Goal: Information Seeking & Learning: Learn about a topic

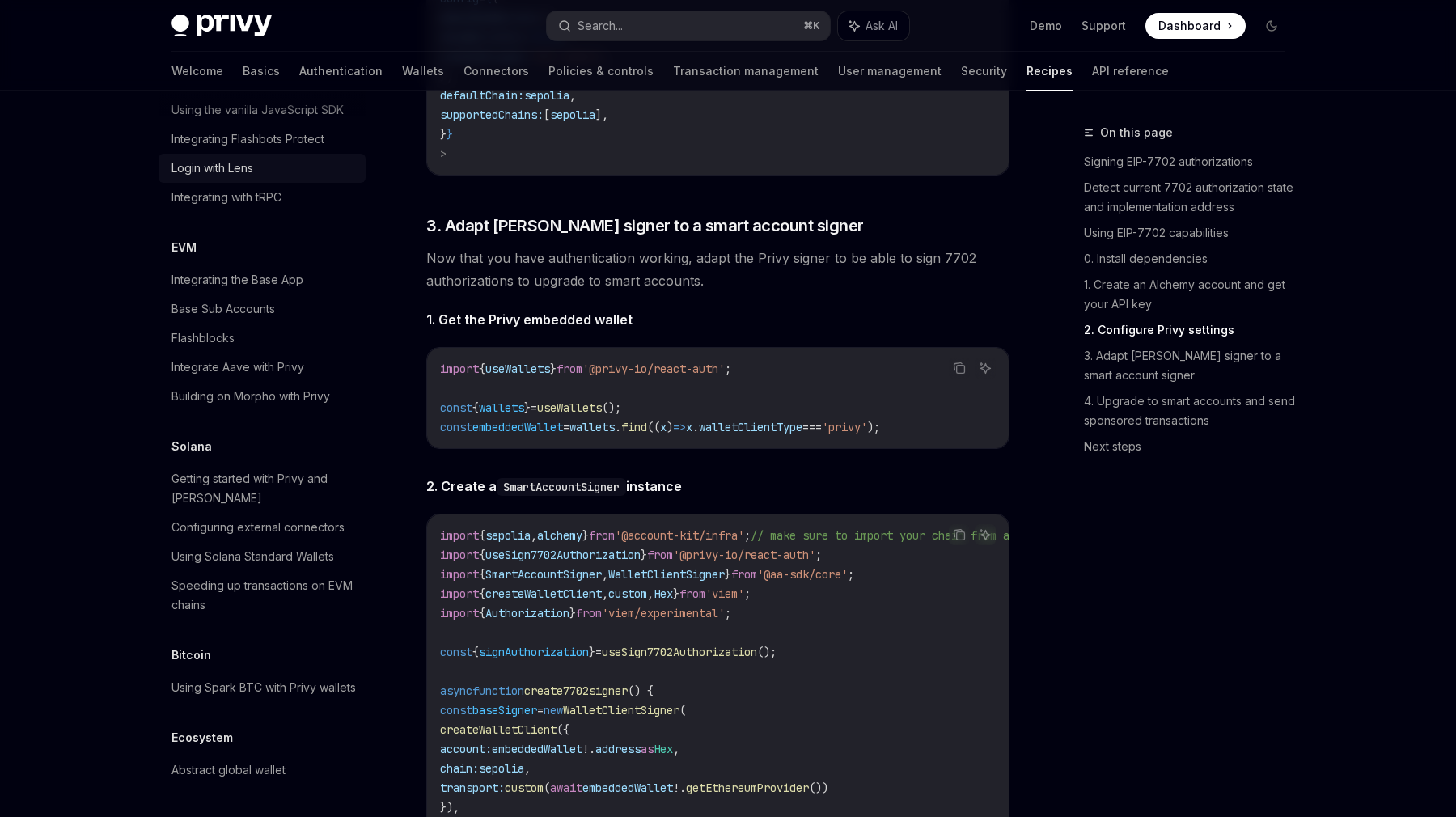
scroll to position [2104, 0]
click at [309, 683] on div "Using Spark BTC with Privy wallets" at bounding box center [263, 687] width 184 height 19
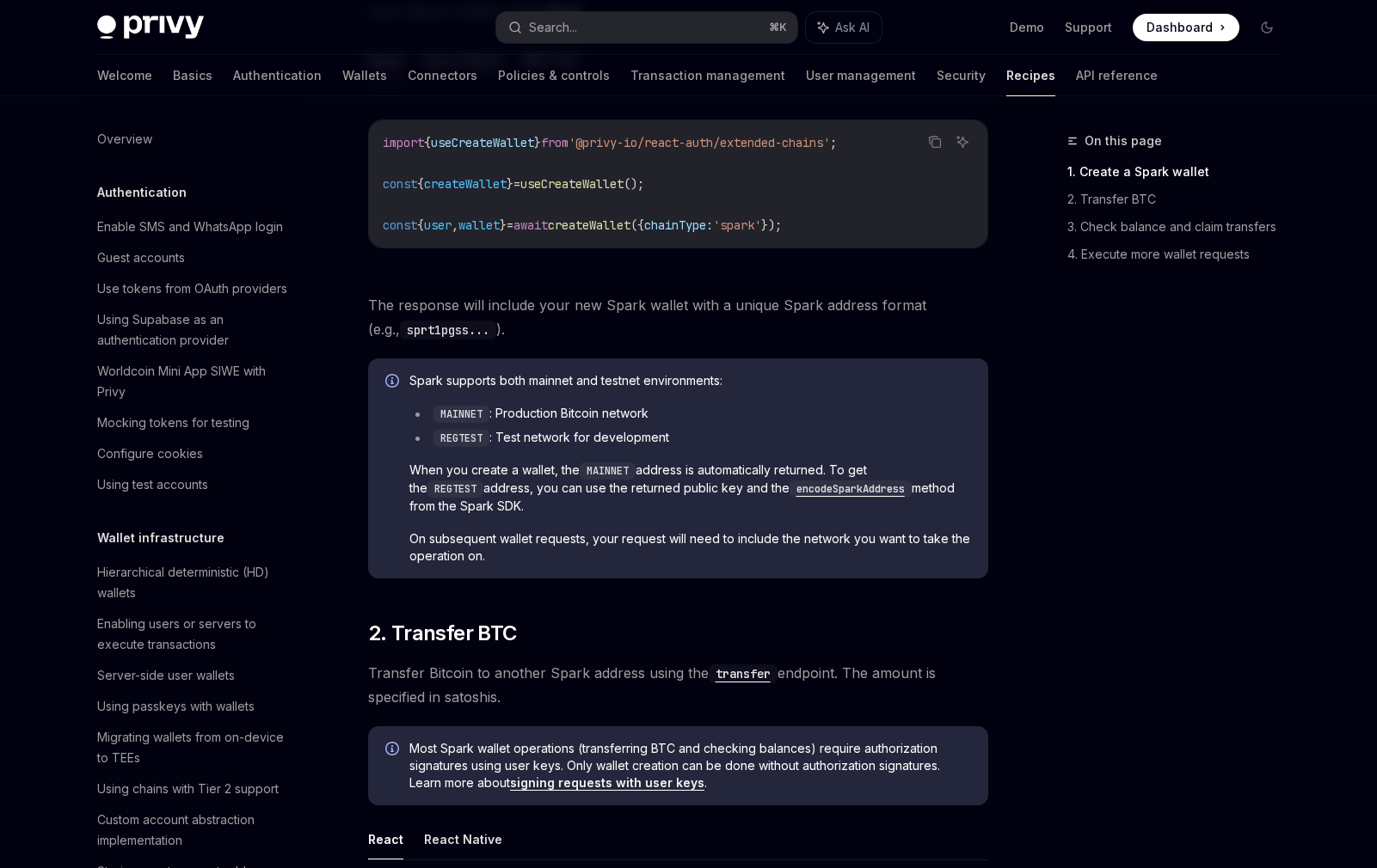
scroll to position [476, 0]
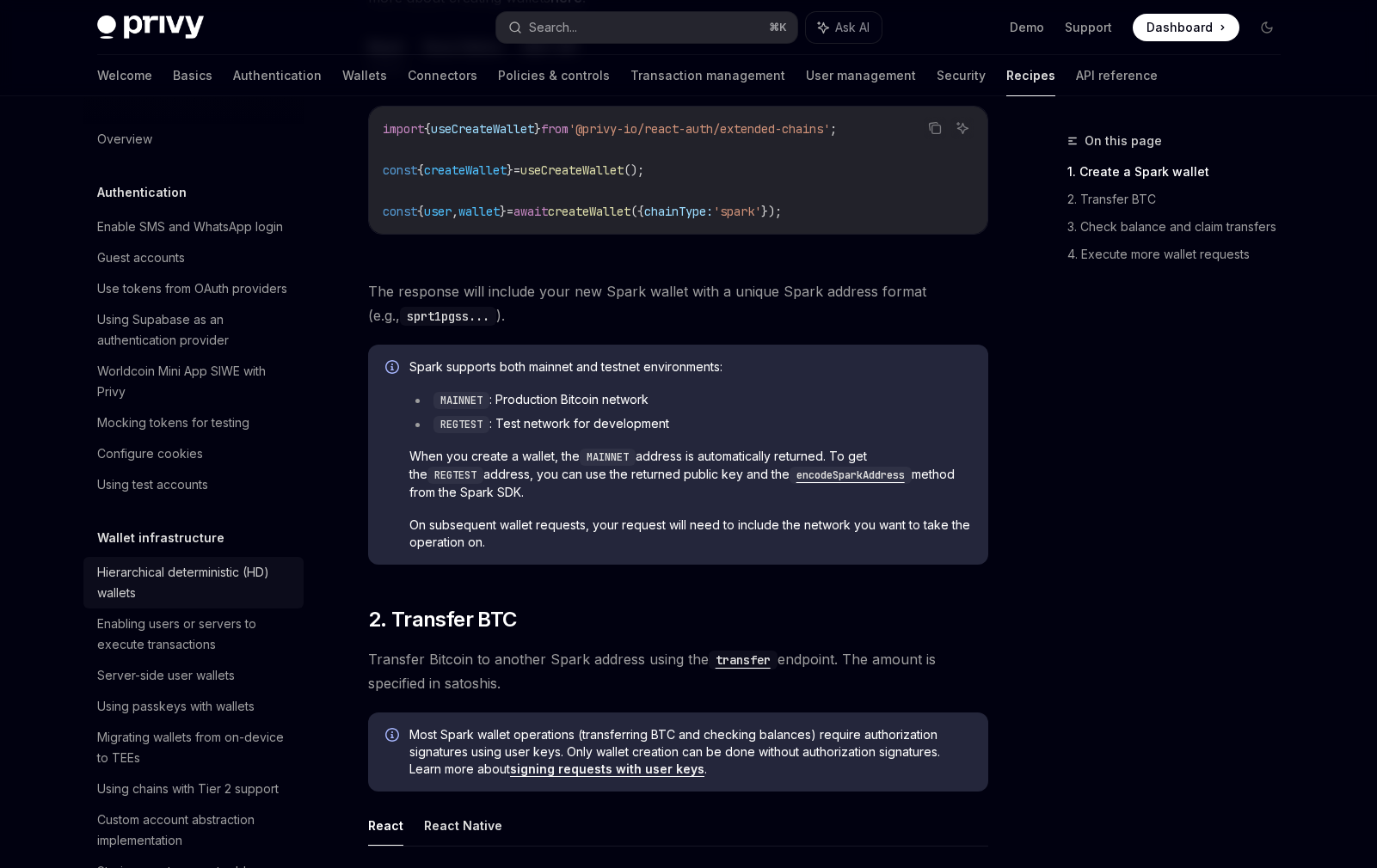
click at [204, 566] on div "Hierarchical deterministic (HD) wallets" at bounding box center [195, 582] width 196 height 41
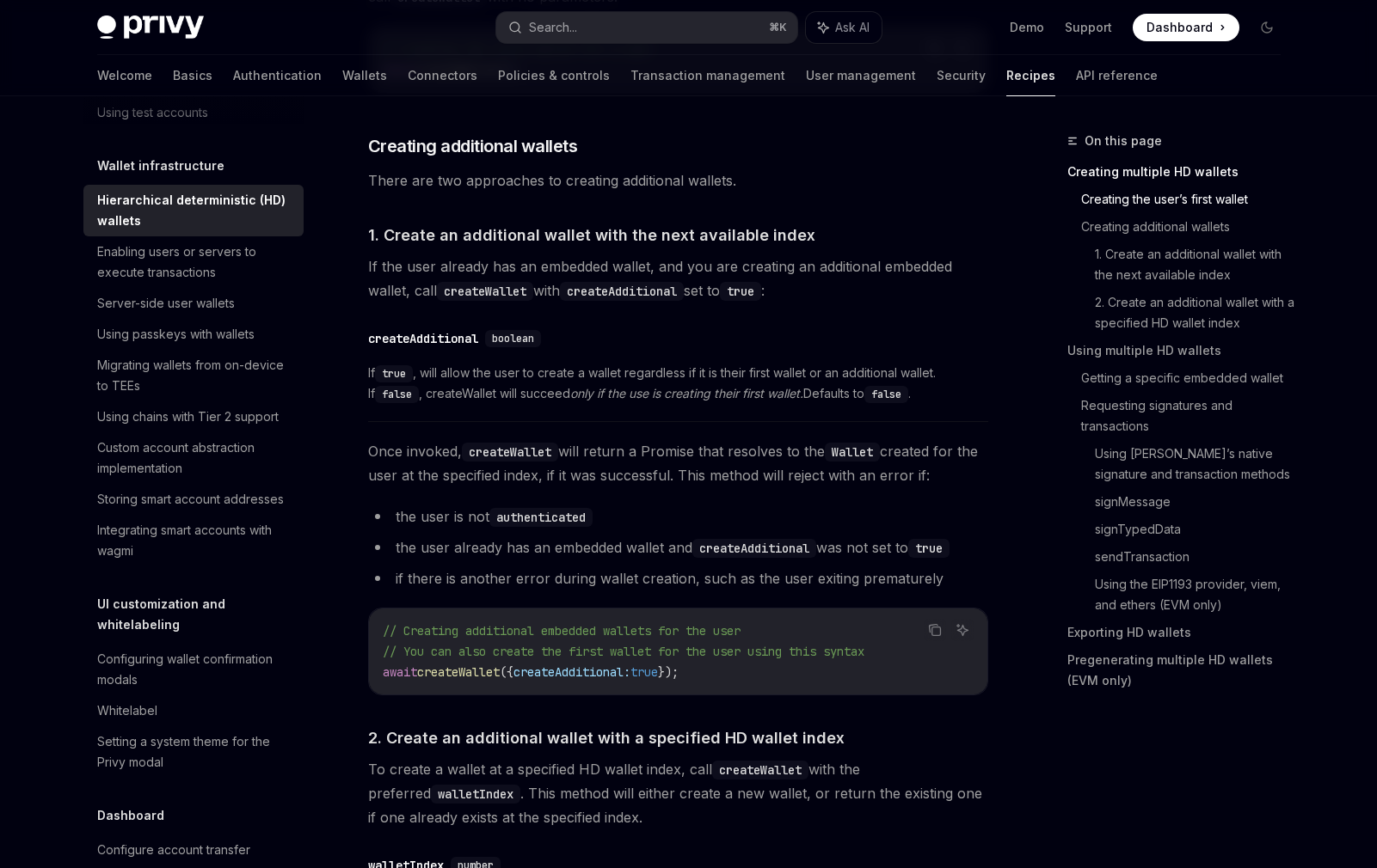
scroll to position [905, 0]
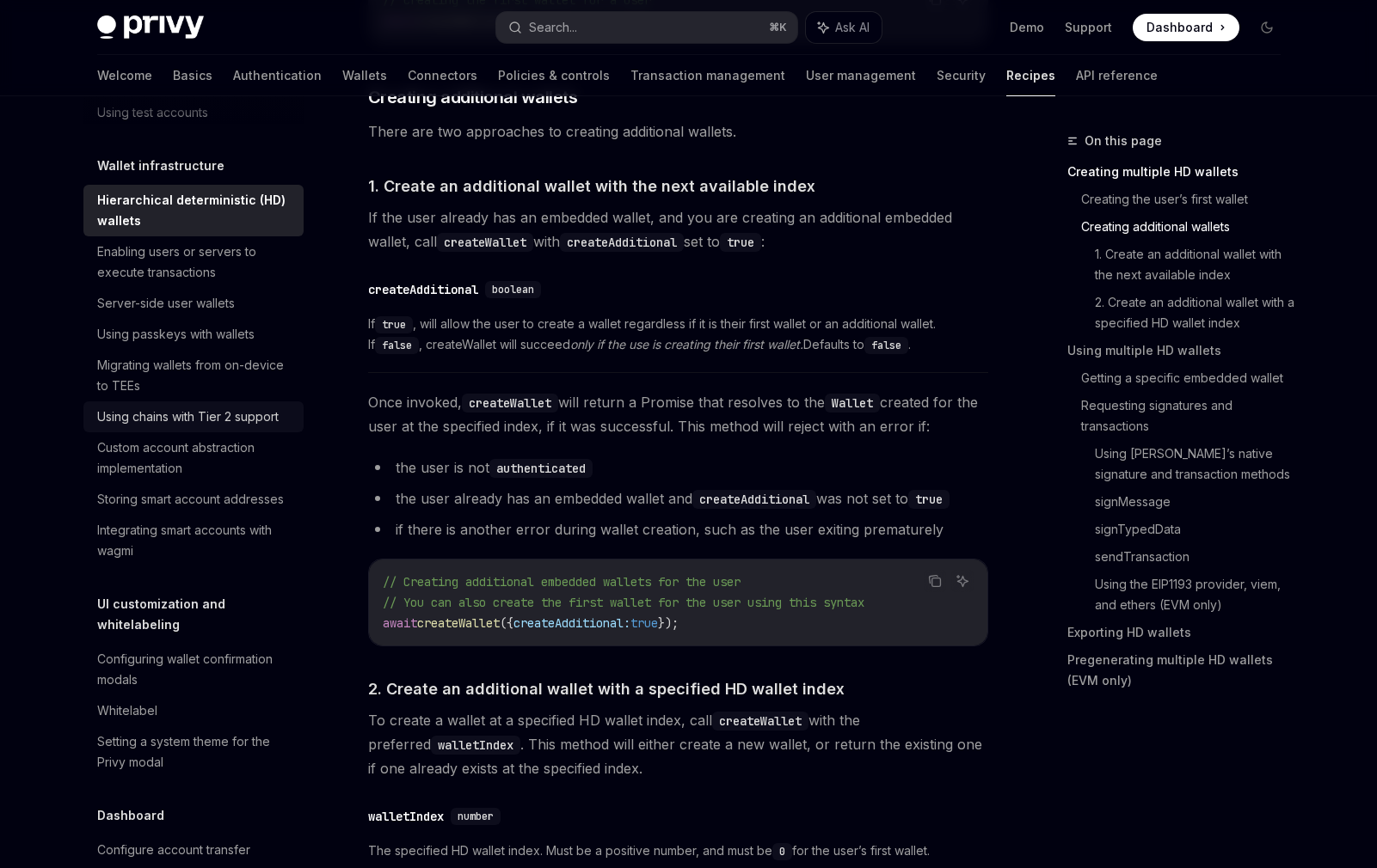
click at [225, 420] on div "Using chains with Tier 2 support" at bounding box center [188, 417] width 182 height 21
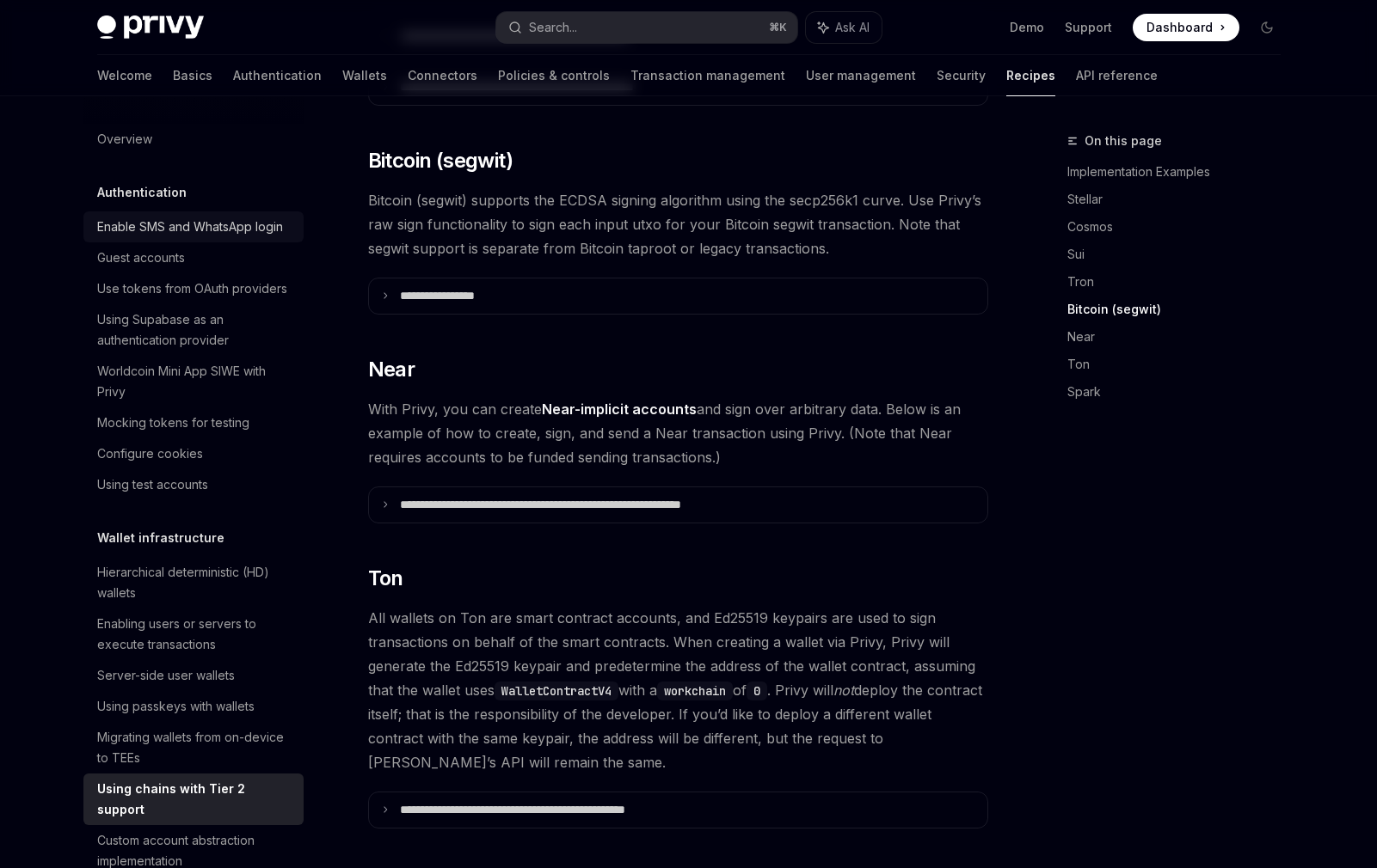
click at [226, 213] on link "Enable SMS and WhatsApp login" at bounding box center [193, 227] width 220 height 31
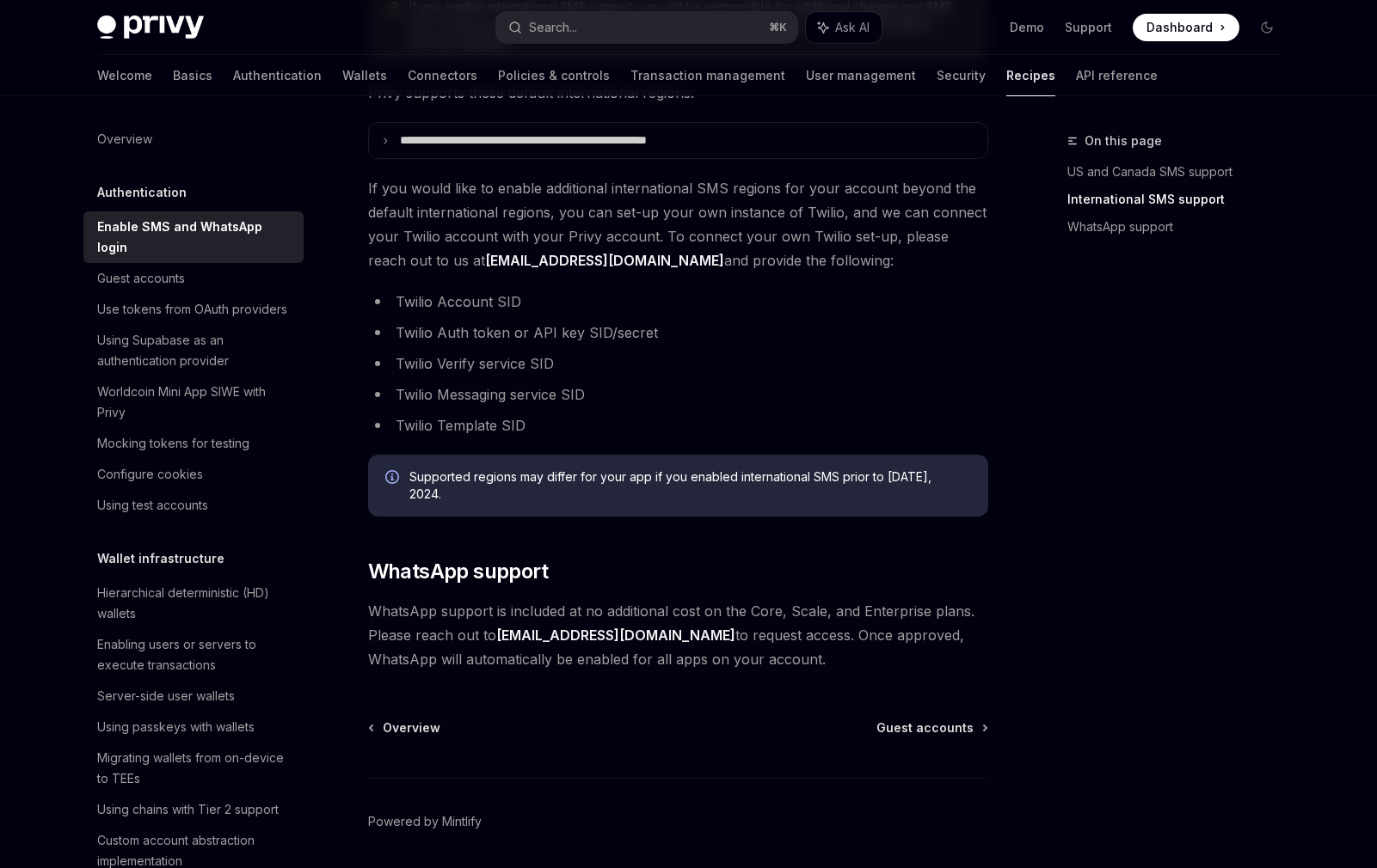
scroll to position [832, 0]
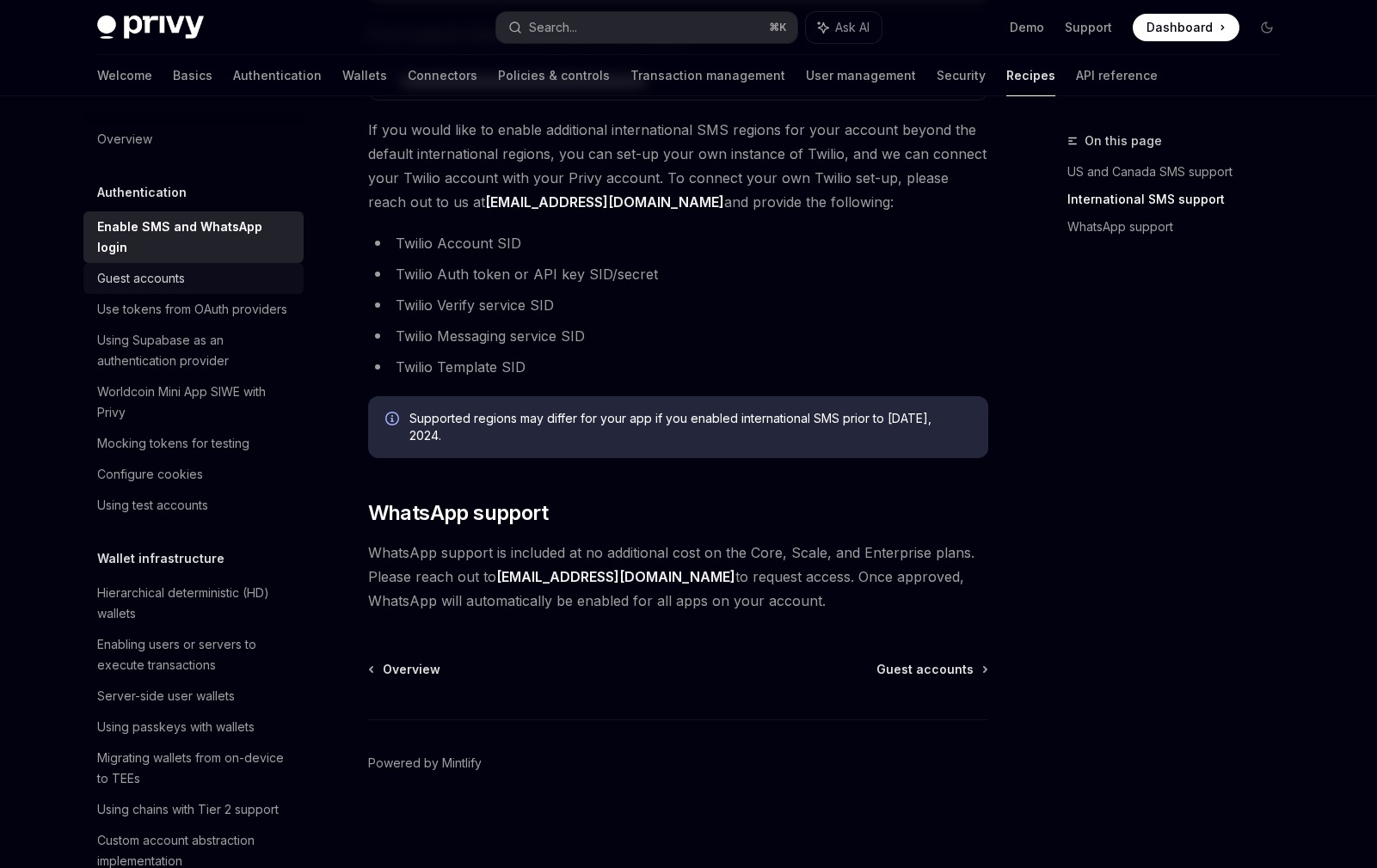
click at [223, 268] on div "Guest accounts" at bounding box center [195, 278] width 196 height 21
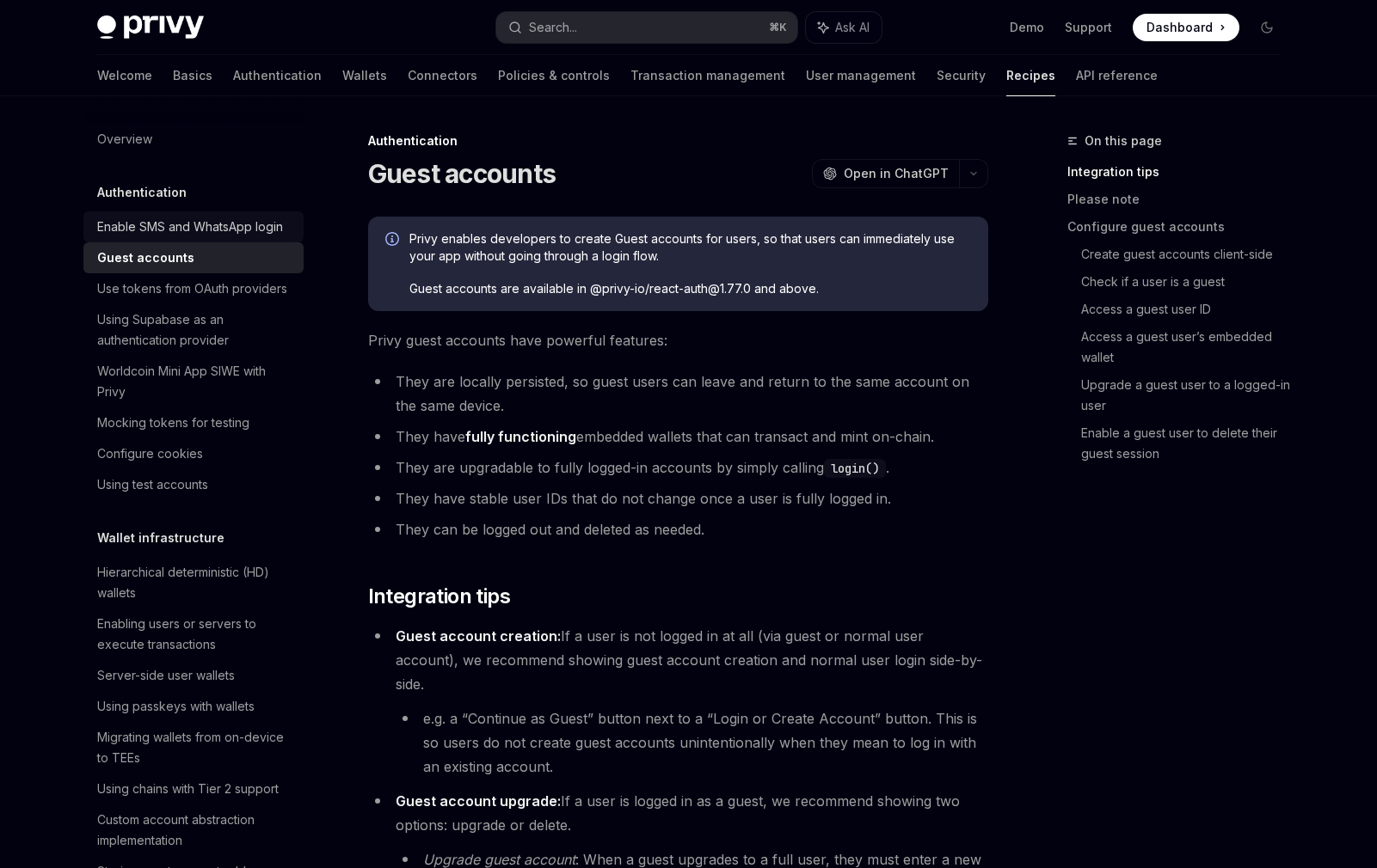
click at [277, 228] on div "Enable SMS and WhatsApp login" at bounding box center [190, 227] width 185 height 21
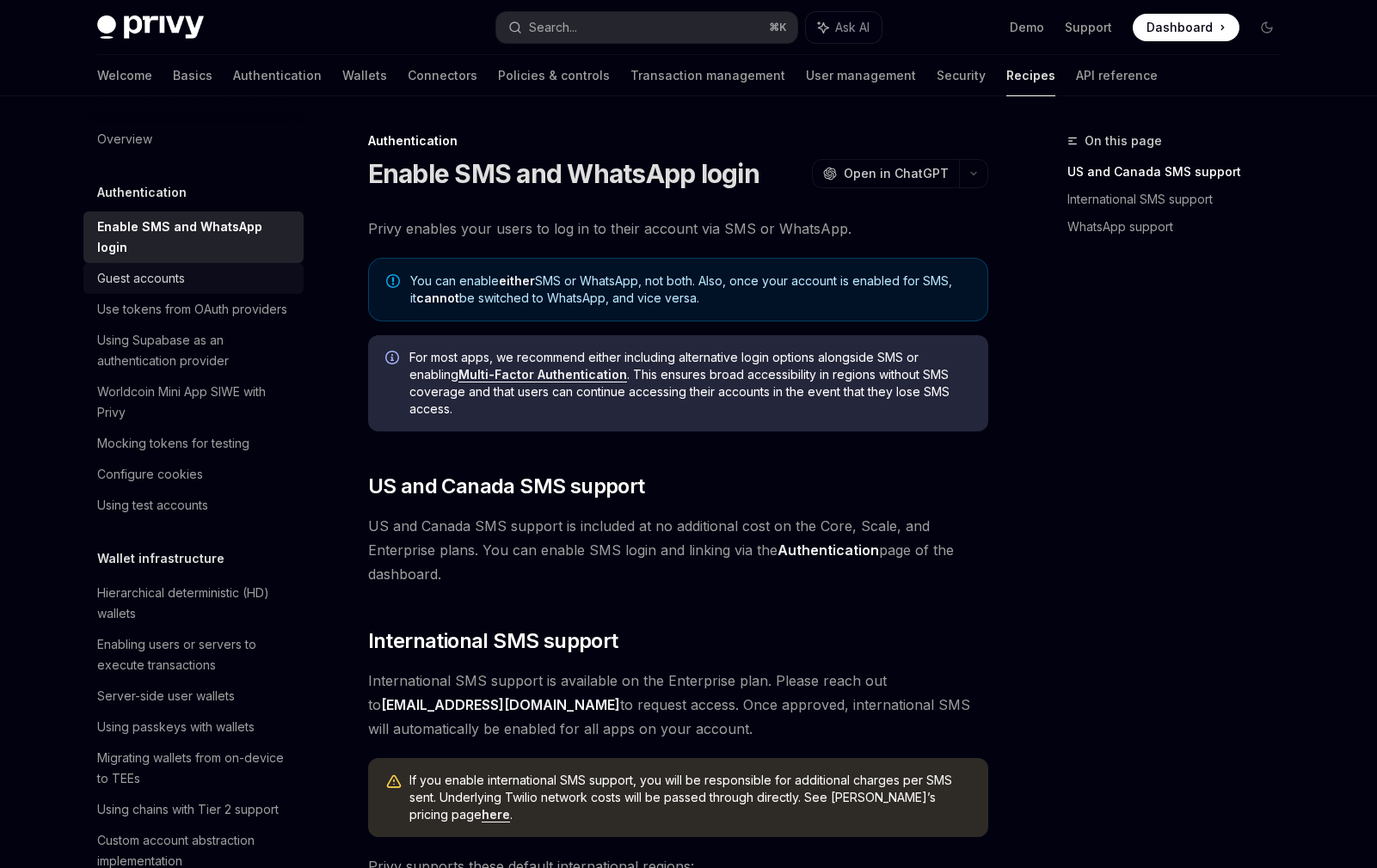
click at [261, 268] on link "Guest accounts" at bounding box center [193, 278] width 220 height 31
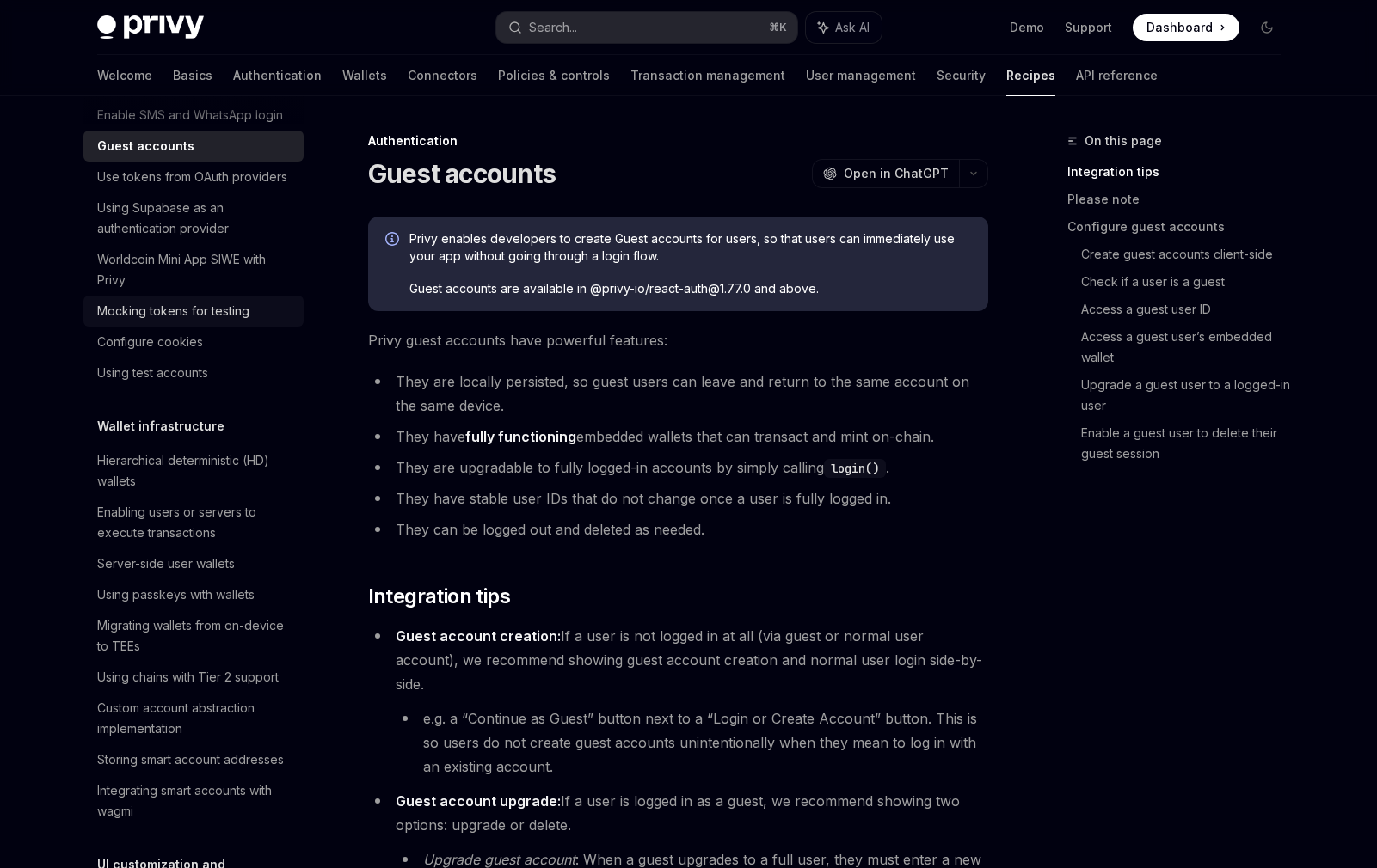
scroll to position [163, 0]
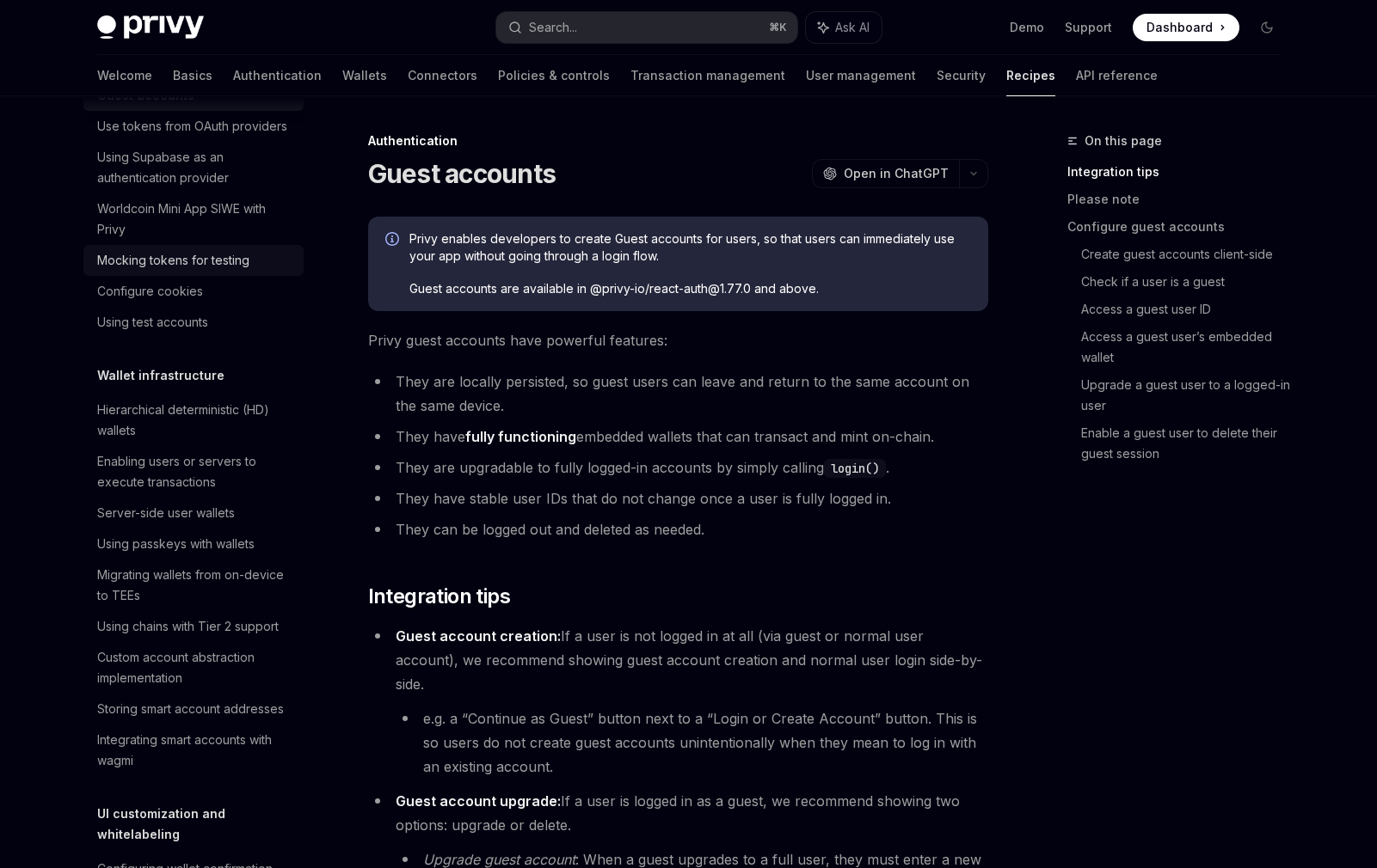
click at [230, 268] on div "Mocking tokens for testing" at bounding box center [173, 260] width 153 height 21
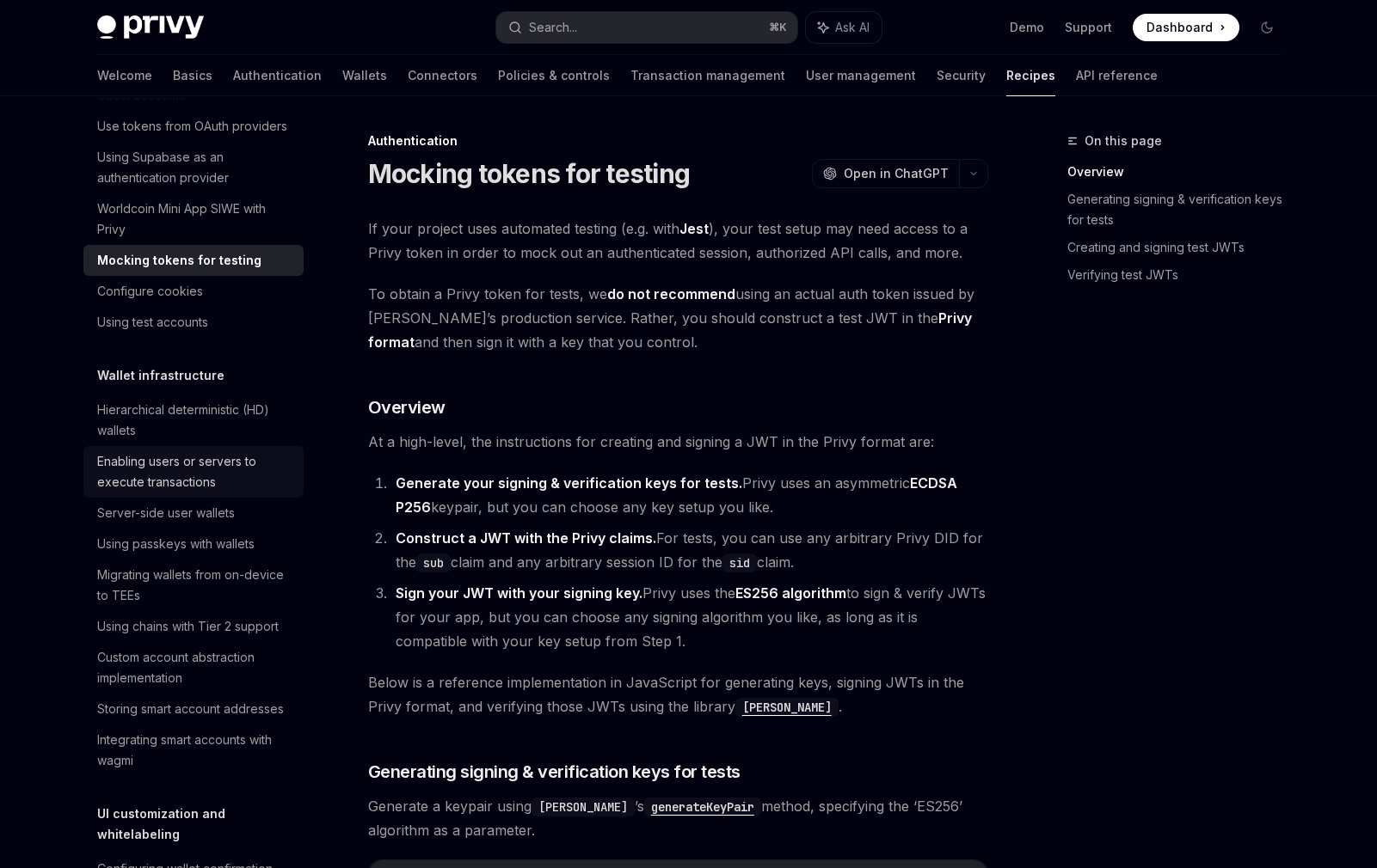
click at [236, 487] on div "Enabling users or servers to execute transactions" at bounding box center [195, 472] width 196 height 41
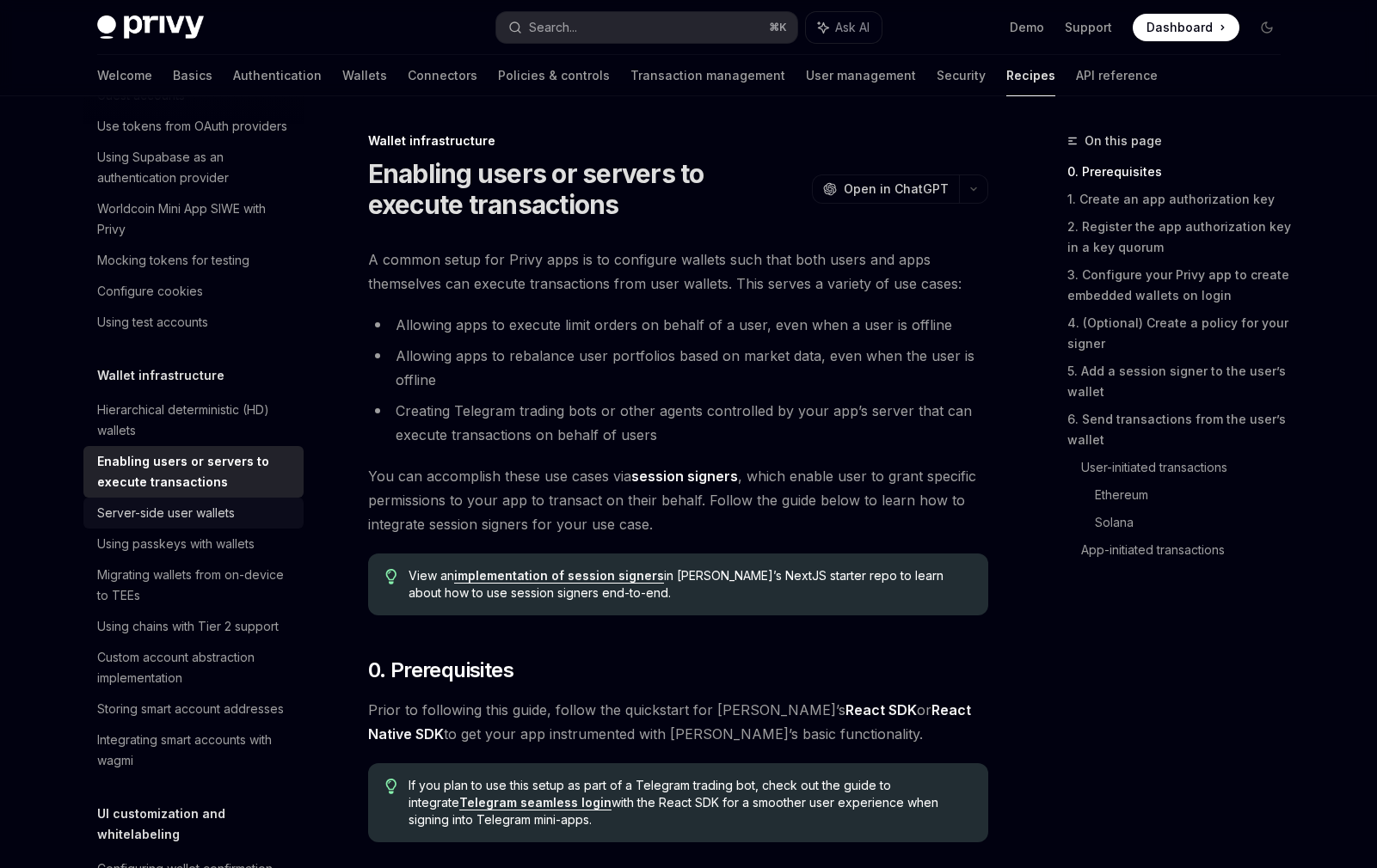
click at [225, 510] on div "Server-side user wallets" at bounding box center [166, 513] width 138 height 21
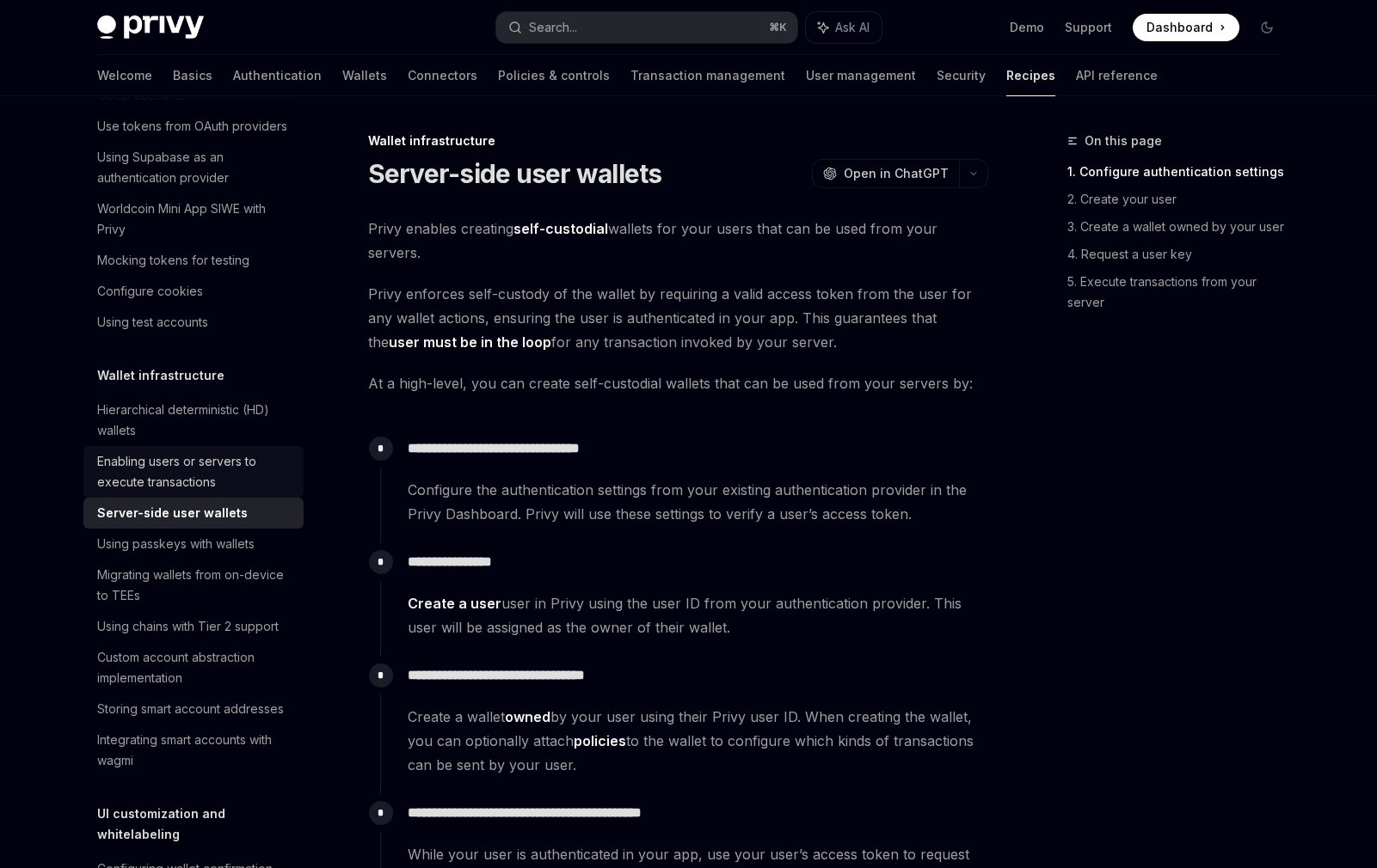
click at [281, 476] on div "Enabling users or servers to execute transactions" at bounding box center [195, 472] width 196 height 41
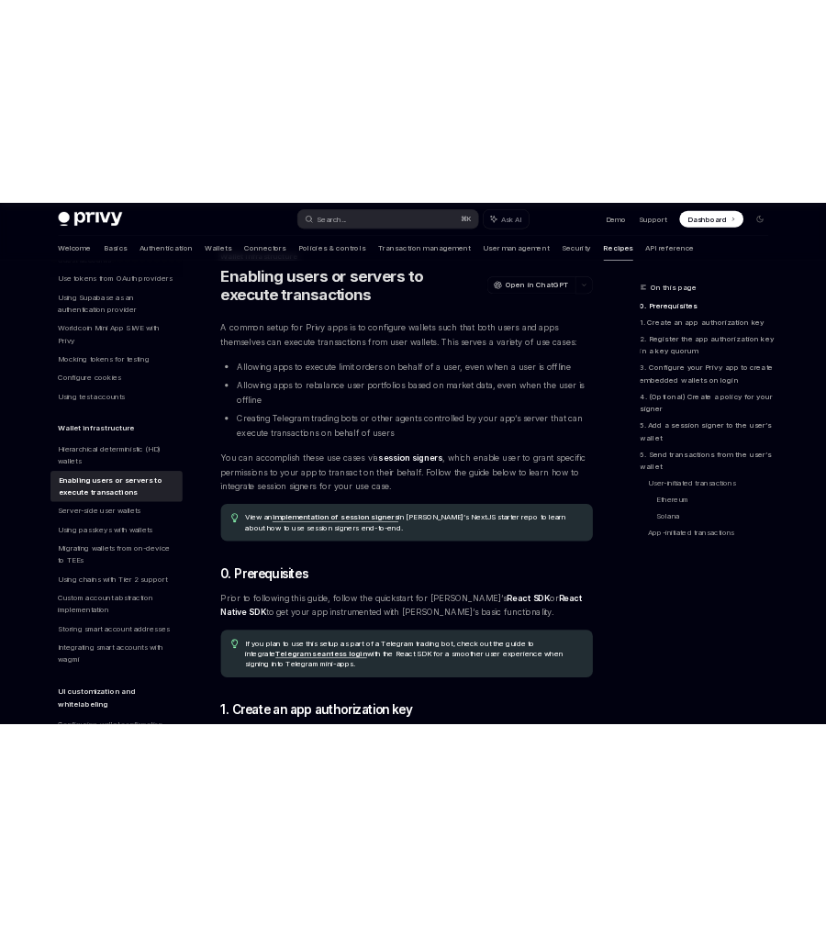
scroll to position [59, 0]
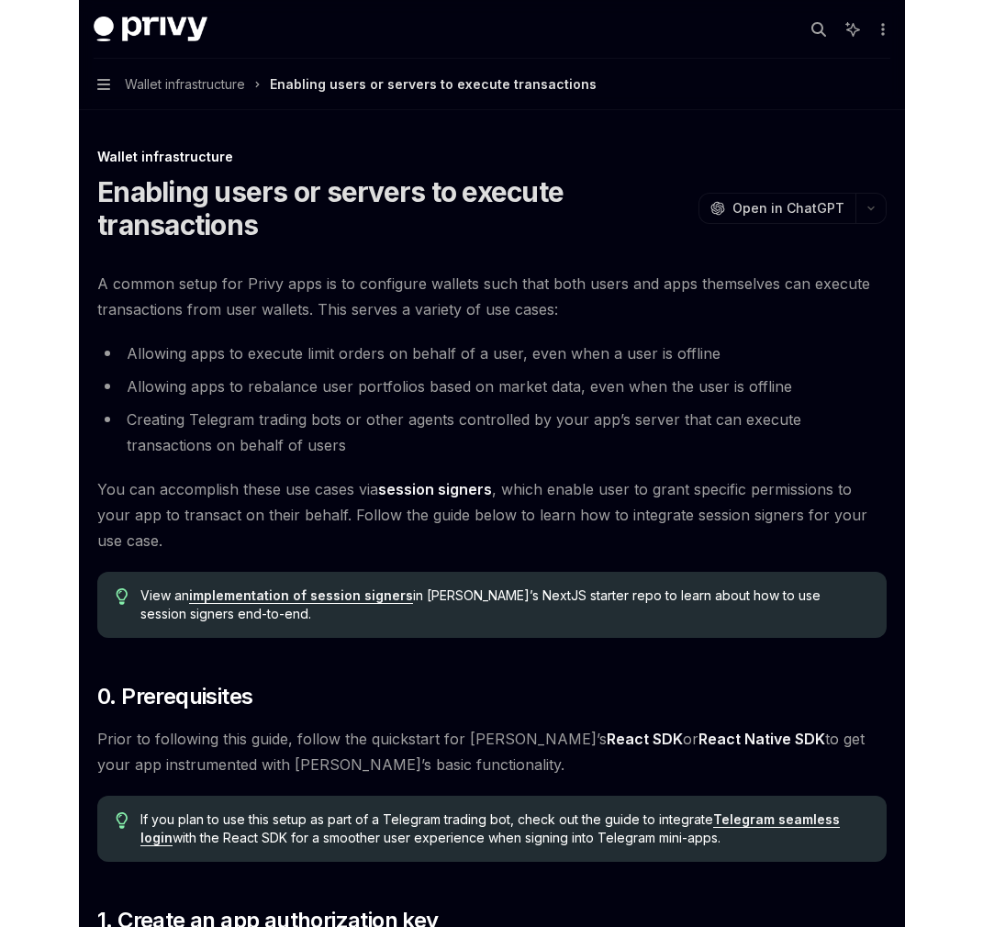
scroll to position [0, 0]
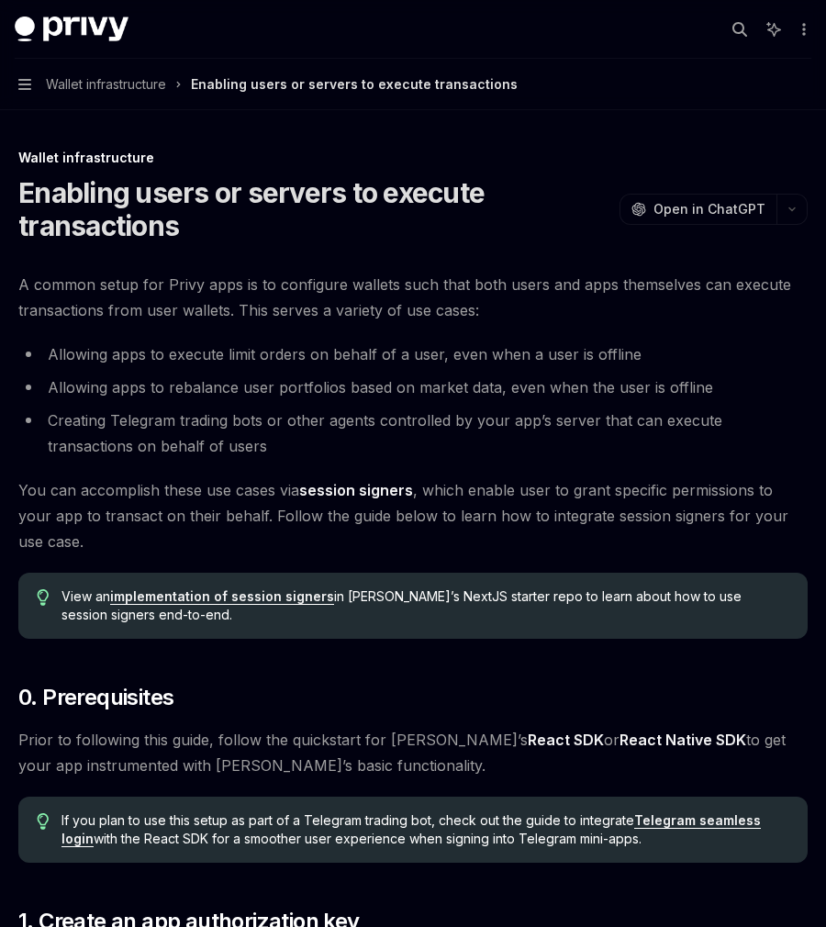
type textarea "*"
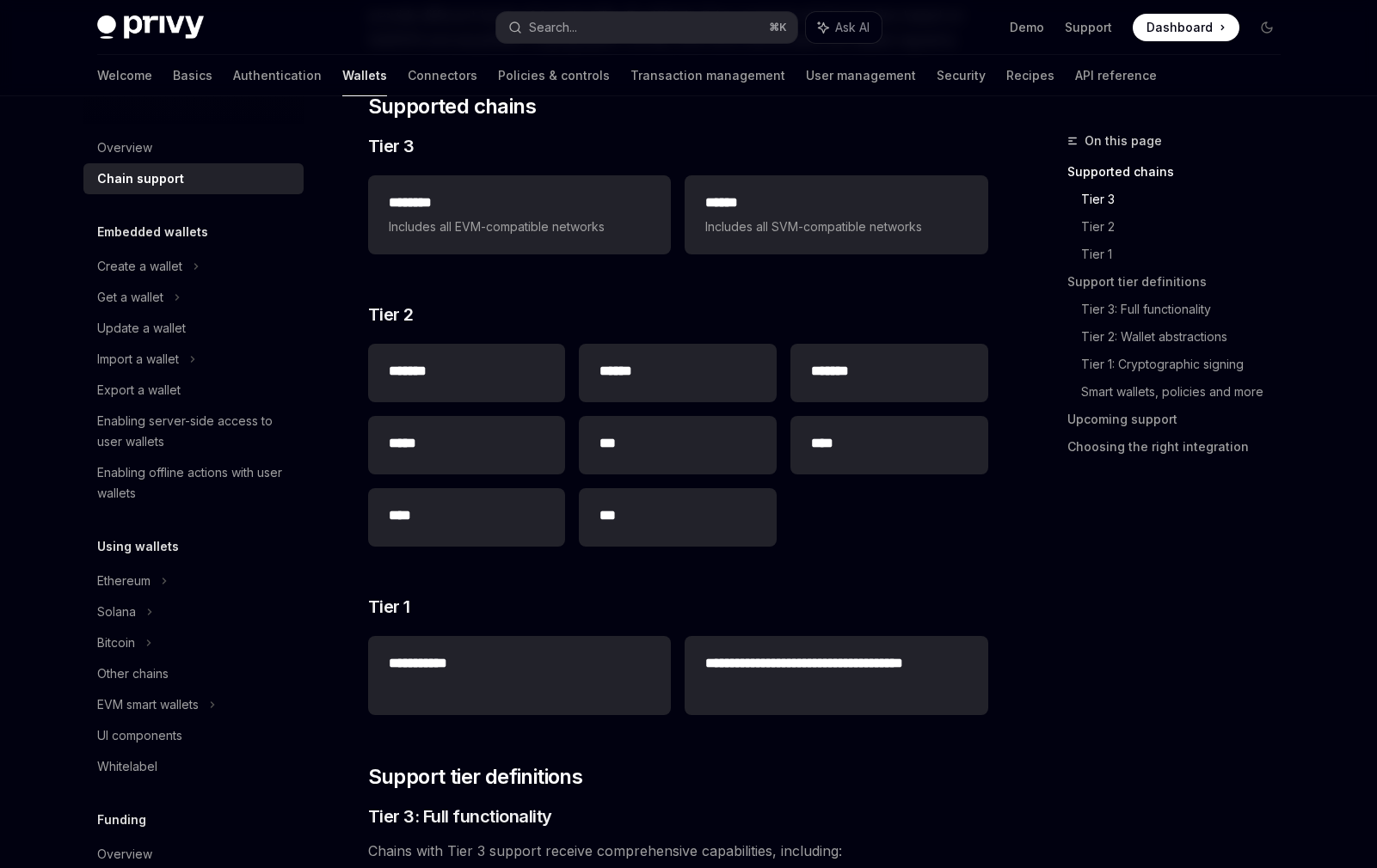
scroll to position [210, 0]
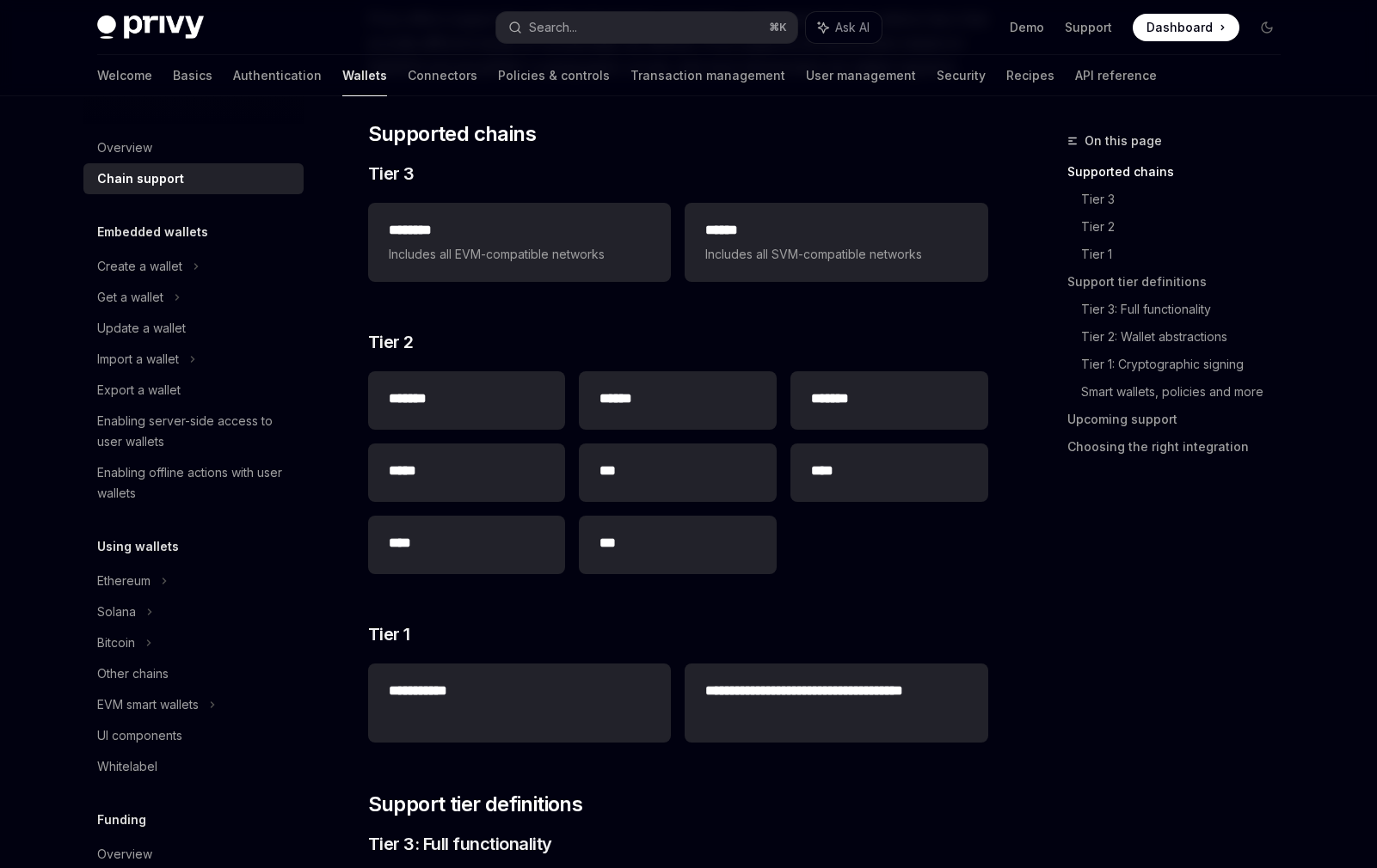
click at [612, 29] on button "Search... ⌘ K" at bounding box center [646, 27] width 301 height 31
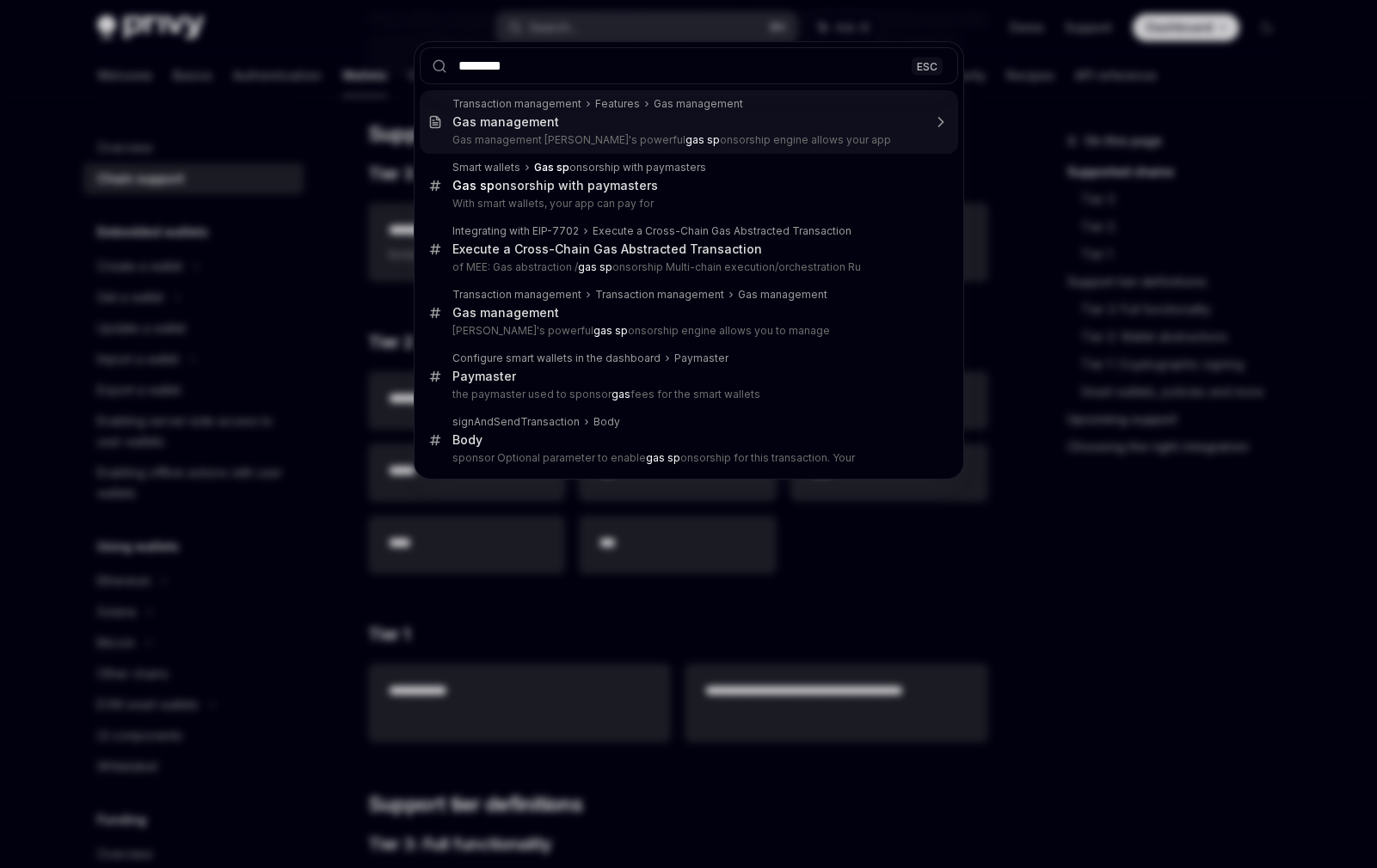
type input "*********"
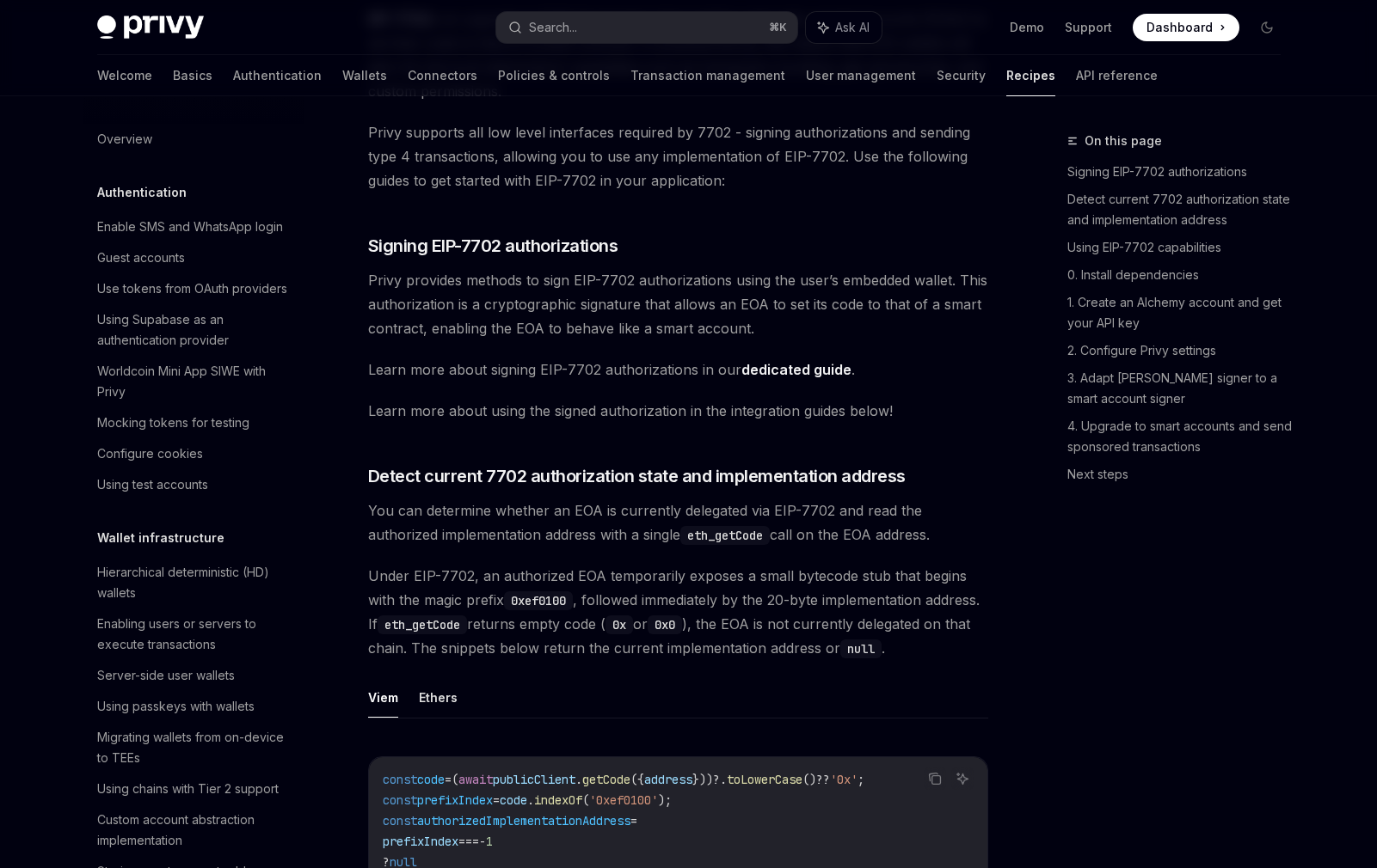
type textarea "*"
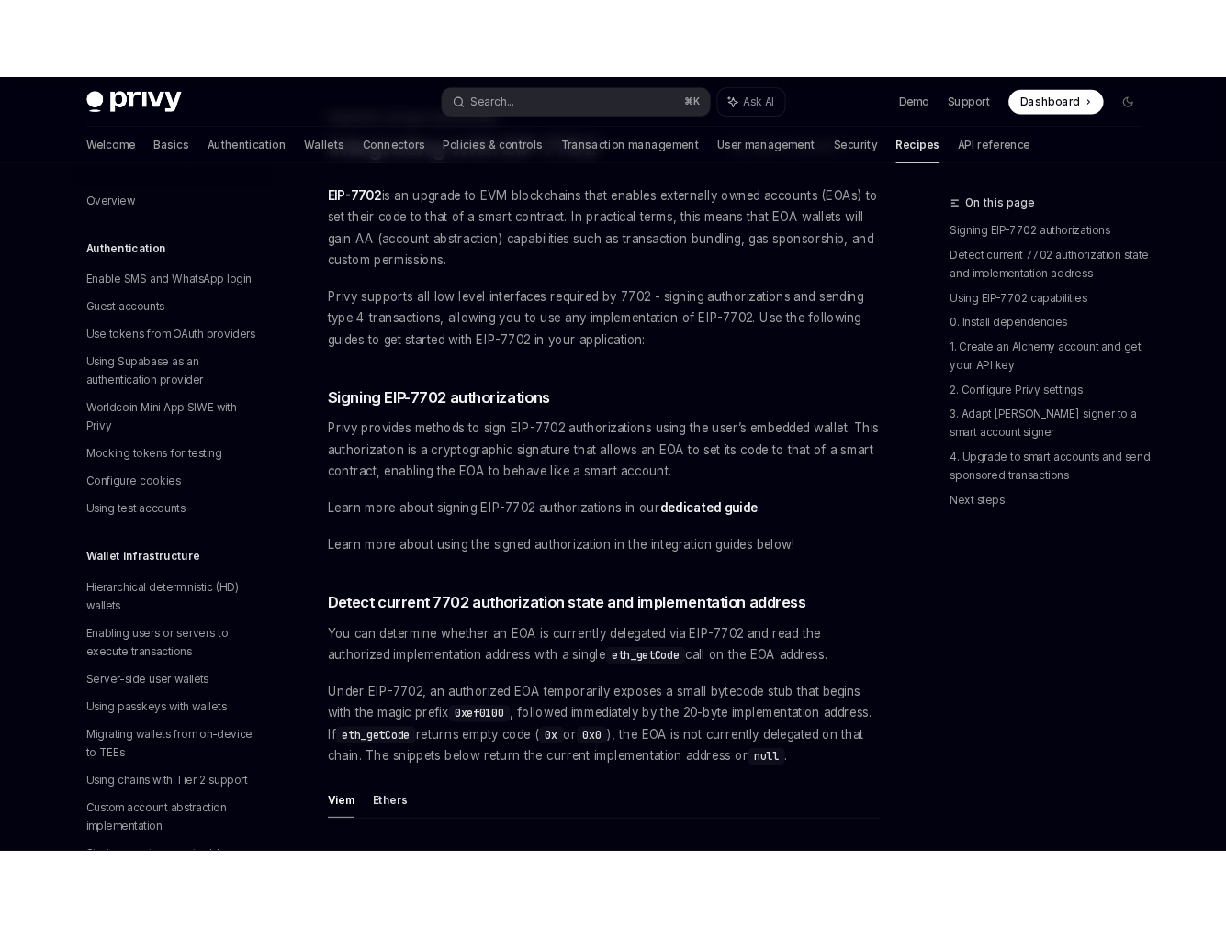
scroll to position [1385, 0]
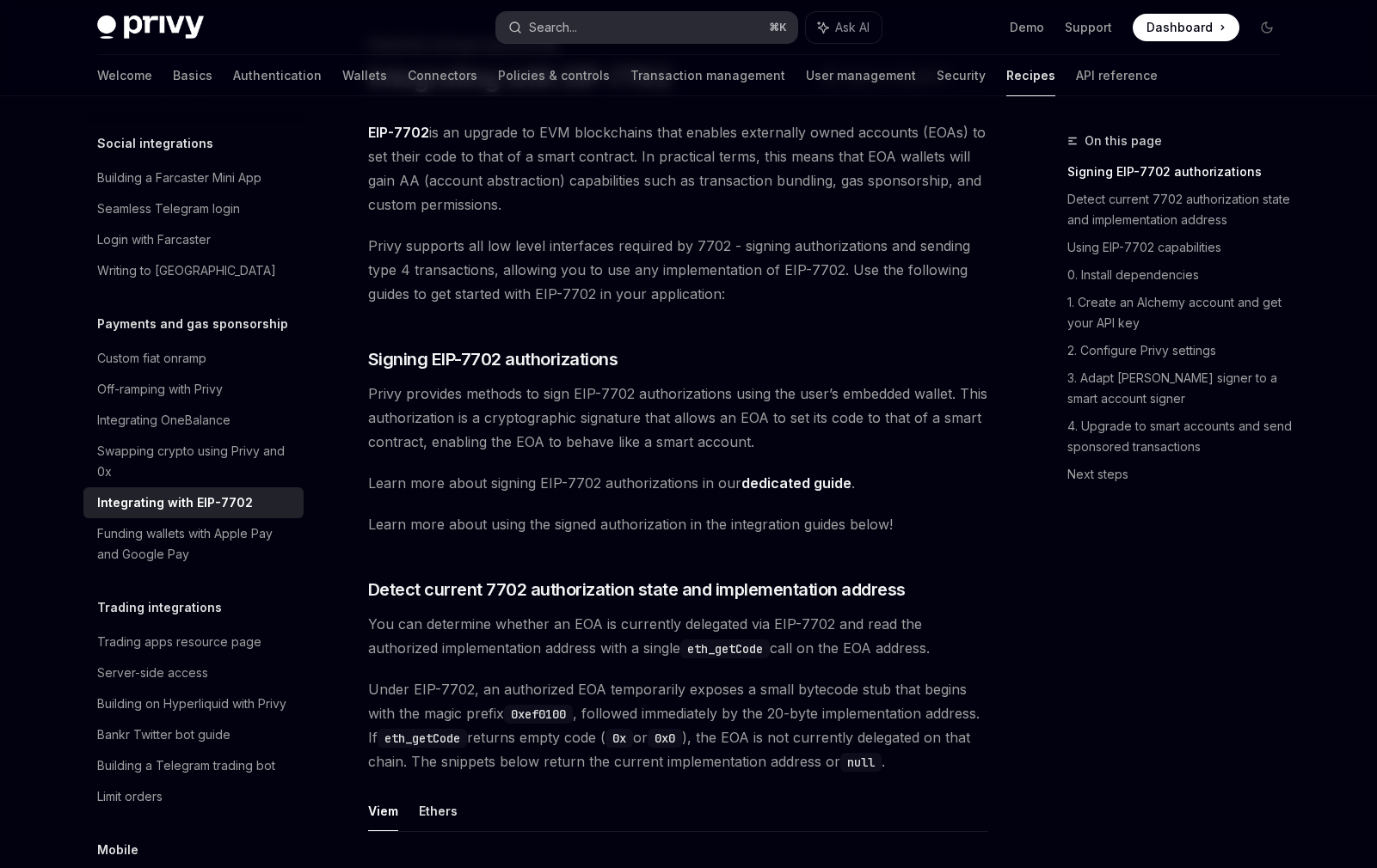
click at [675, 28] on button "Search... ⌘ K" at bounding box center [646, 27] width 301 height 31
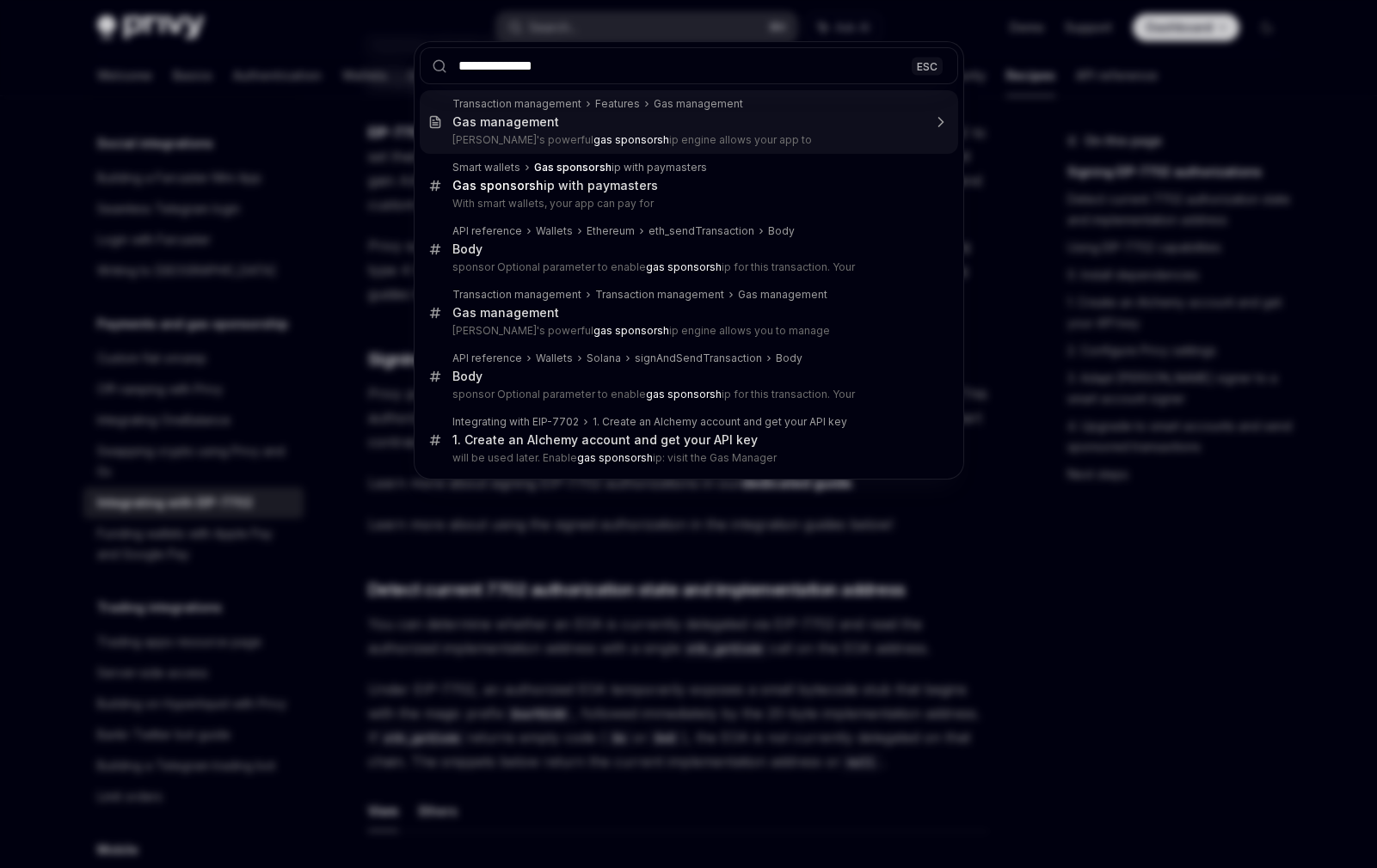
type input "**********"
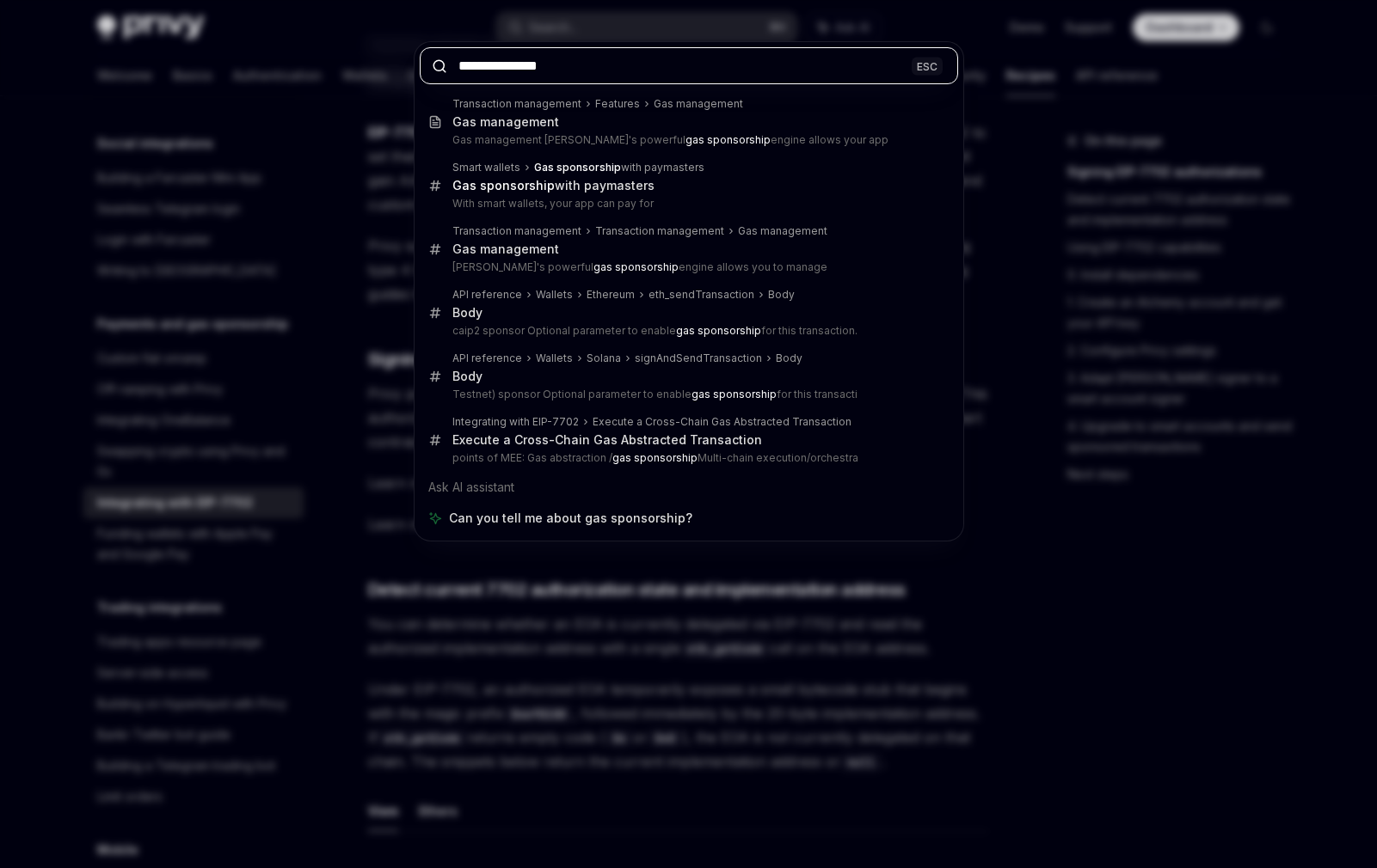
type textarea "*"
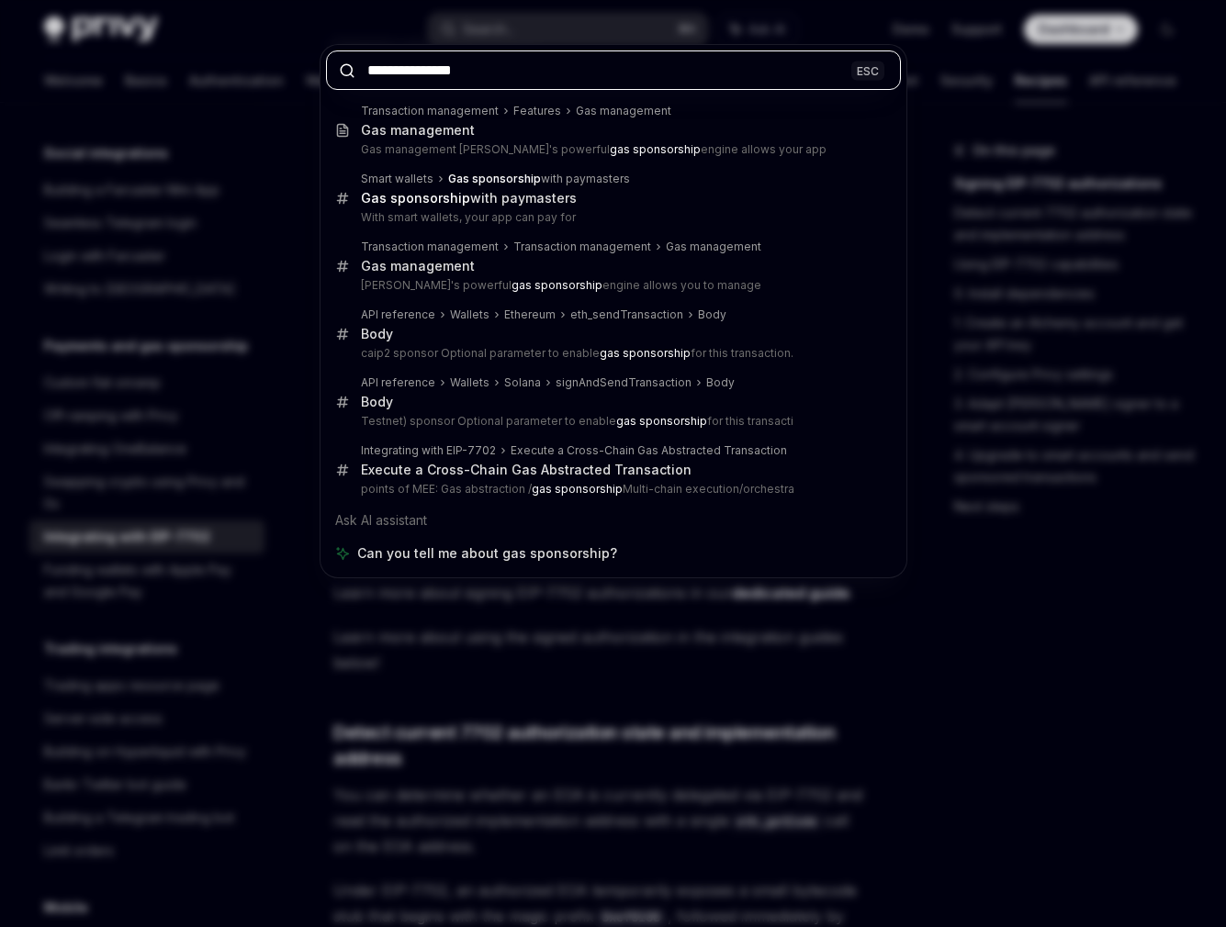
type input "**********"
click at [953, 672] on div "**********" at bounding box center [613, 463] width 1226 height 927
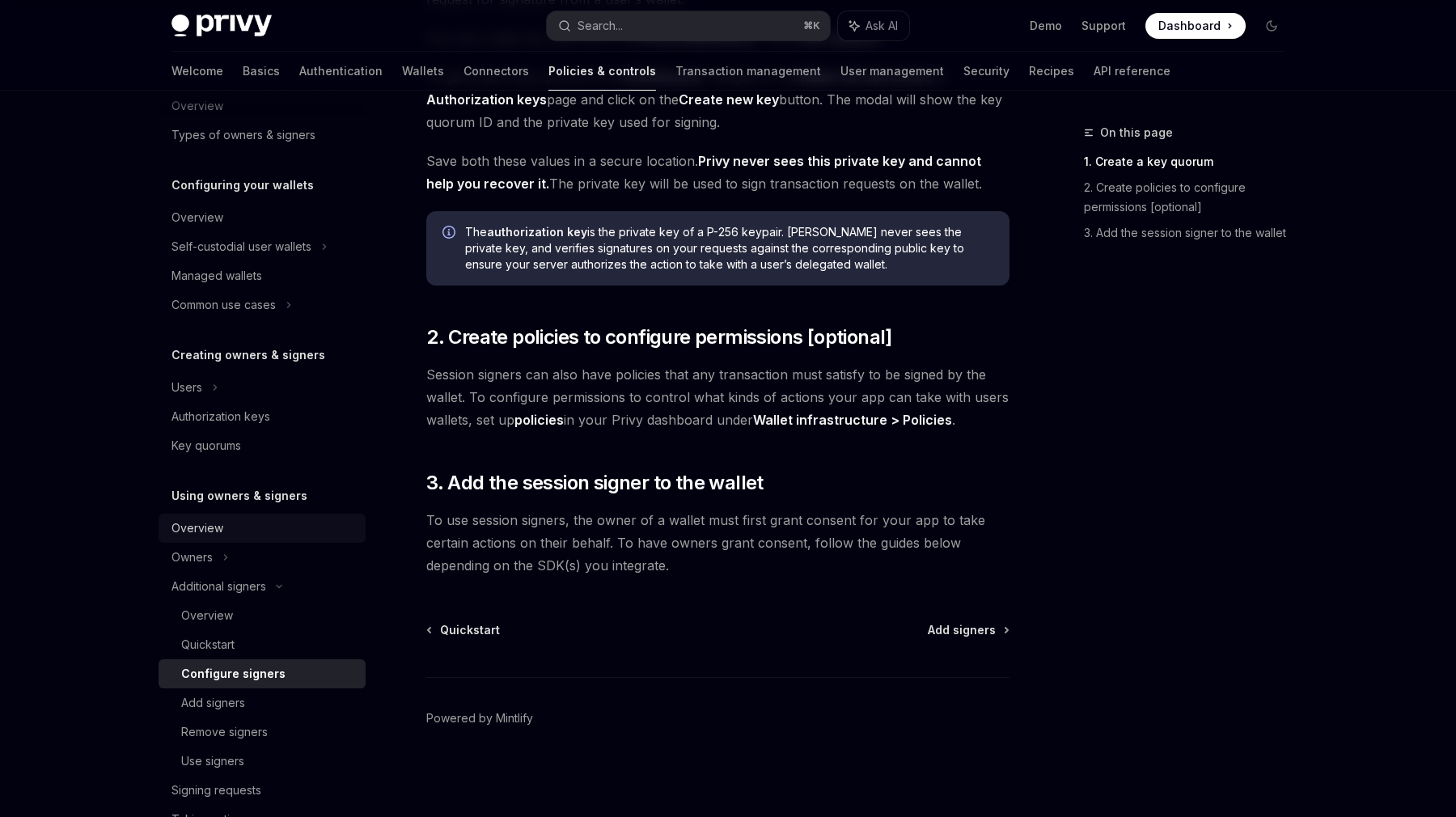
scroll to position [126, 0]
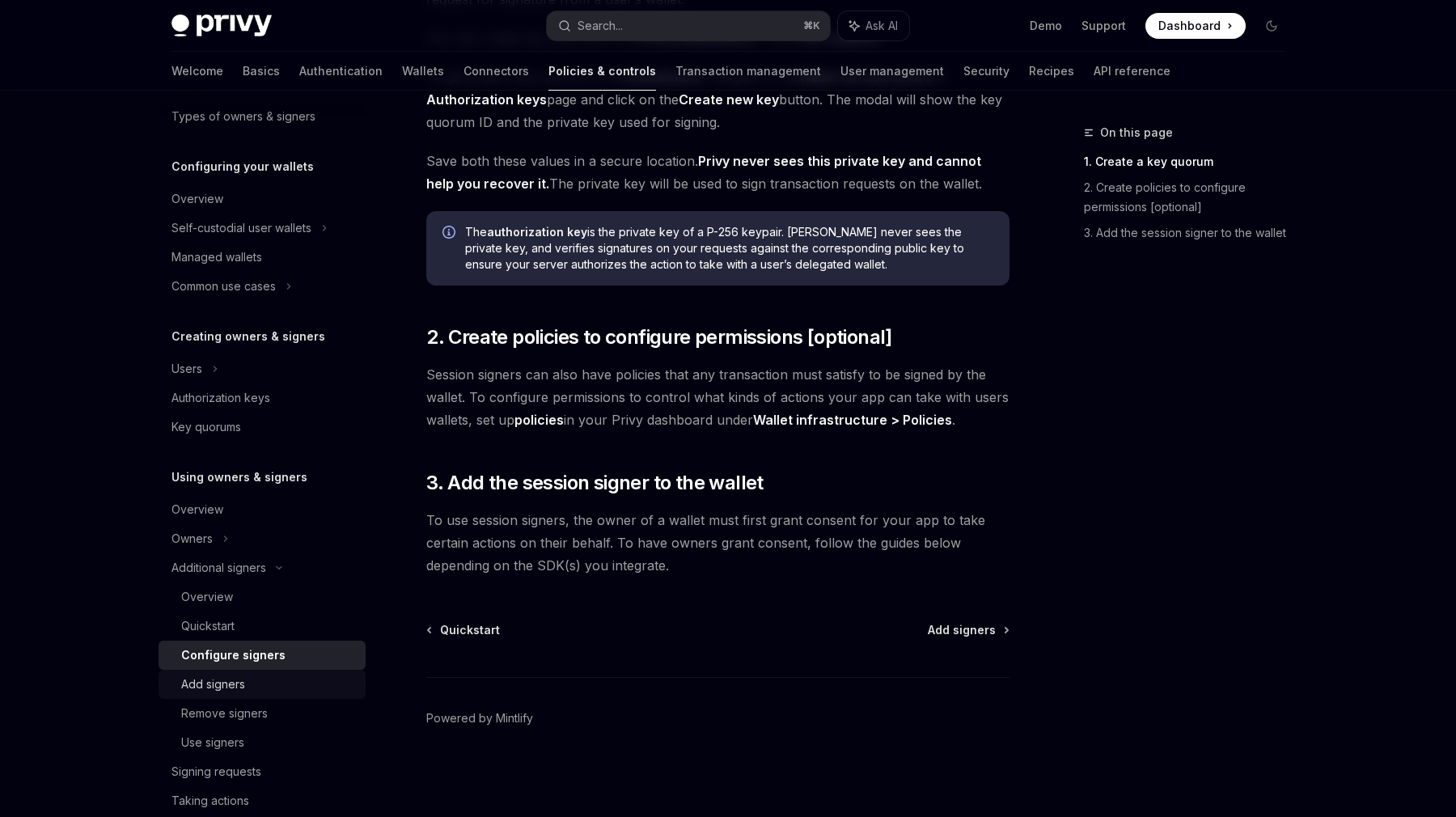
click at [266, 689] on div "Add signers" at bounding box center [269, 685] width 174 height 19
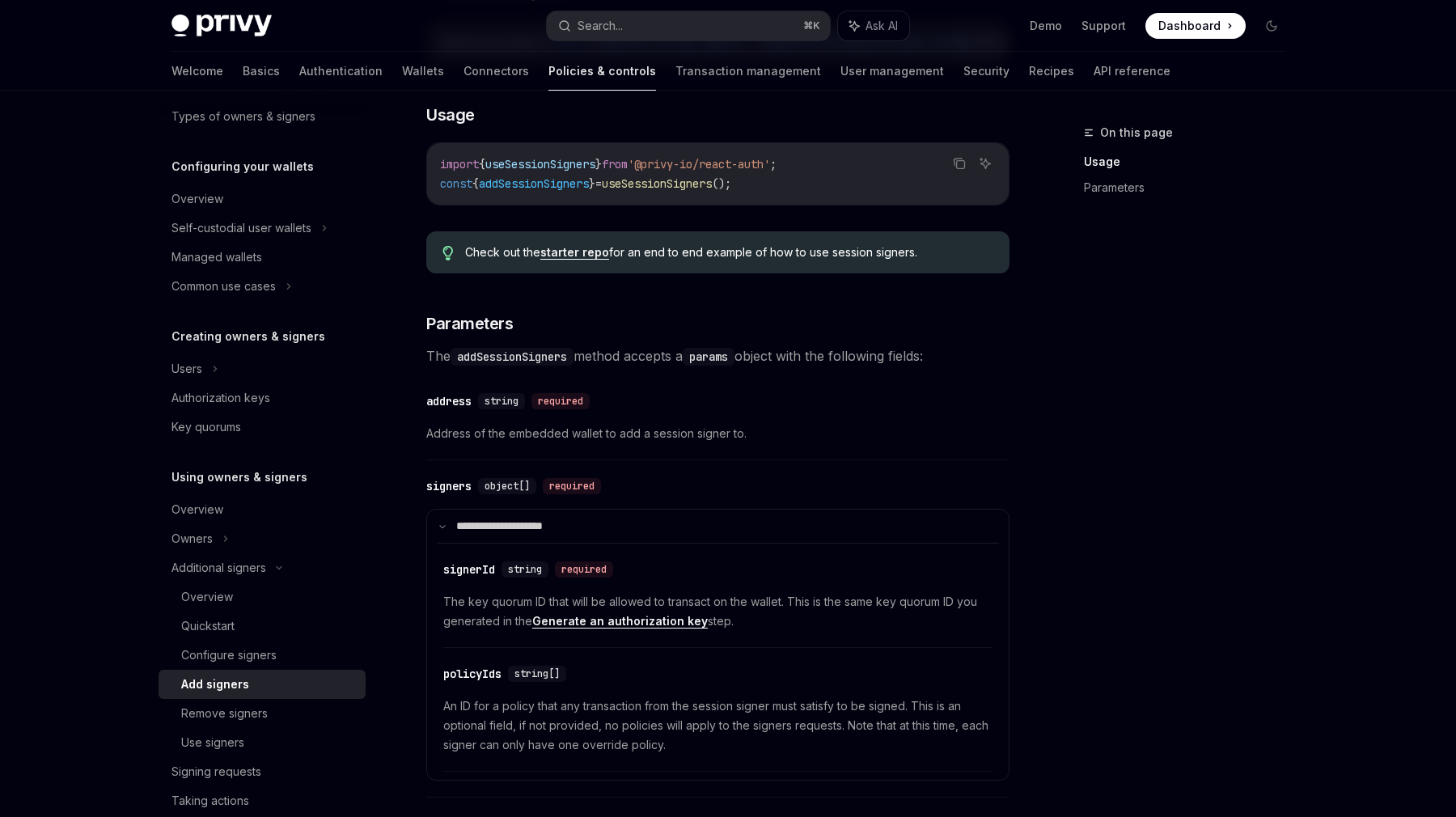
scroll to position [417, 0]
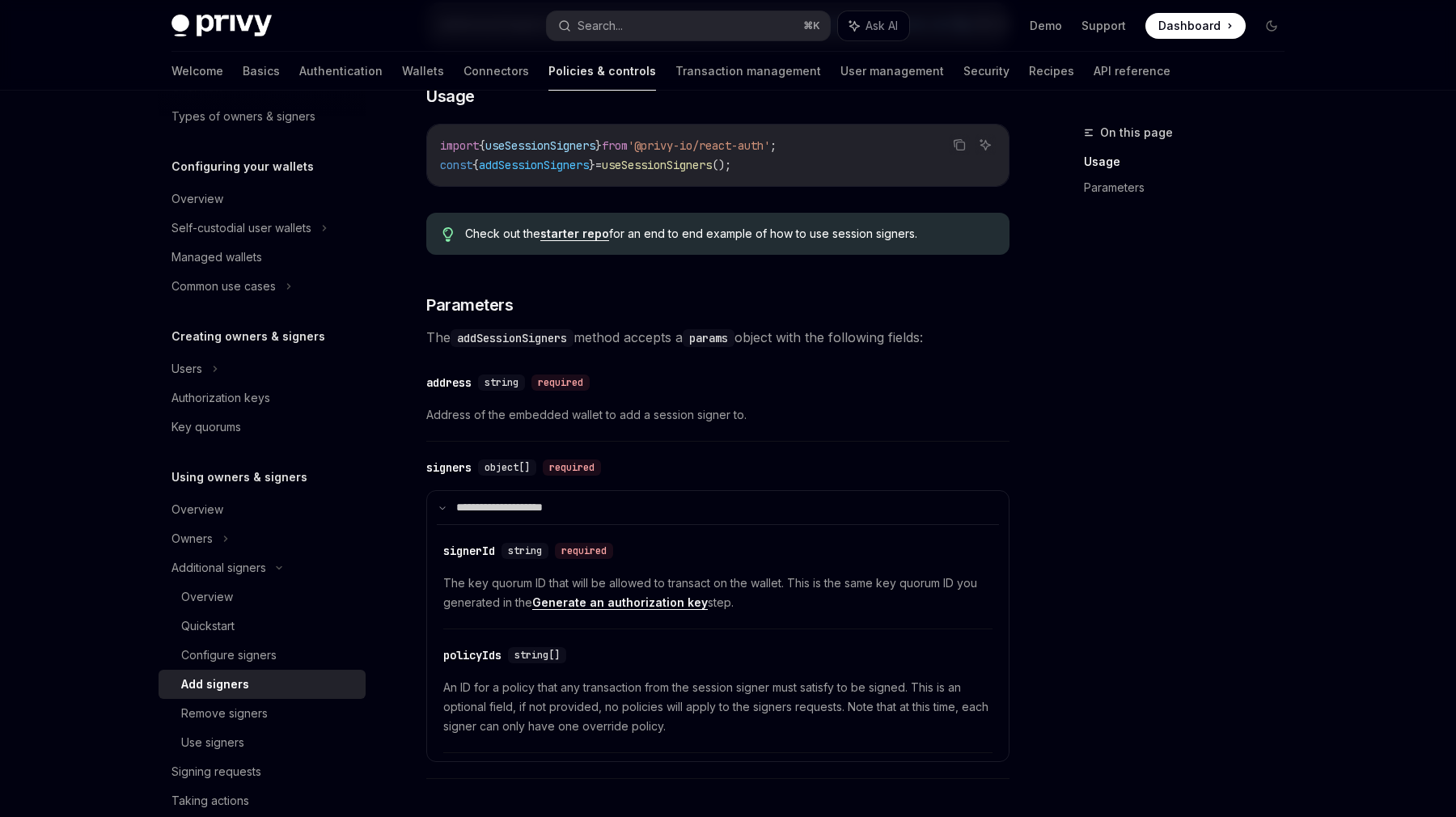
type textarea "*"
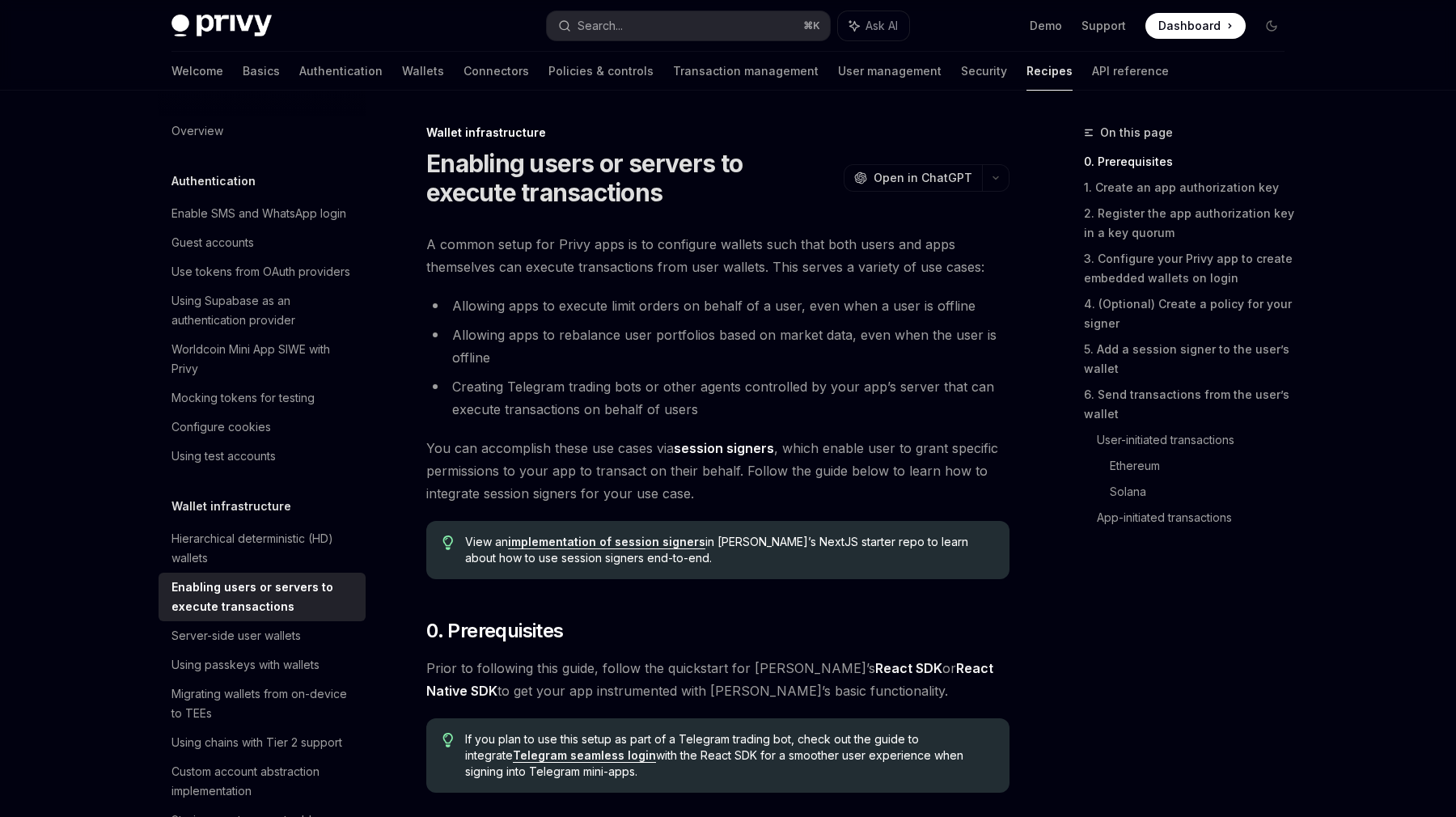
type textarea "*"
